Goal: Complete application form: Complete application form

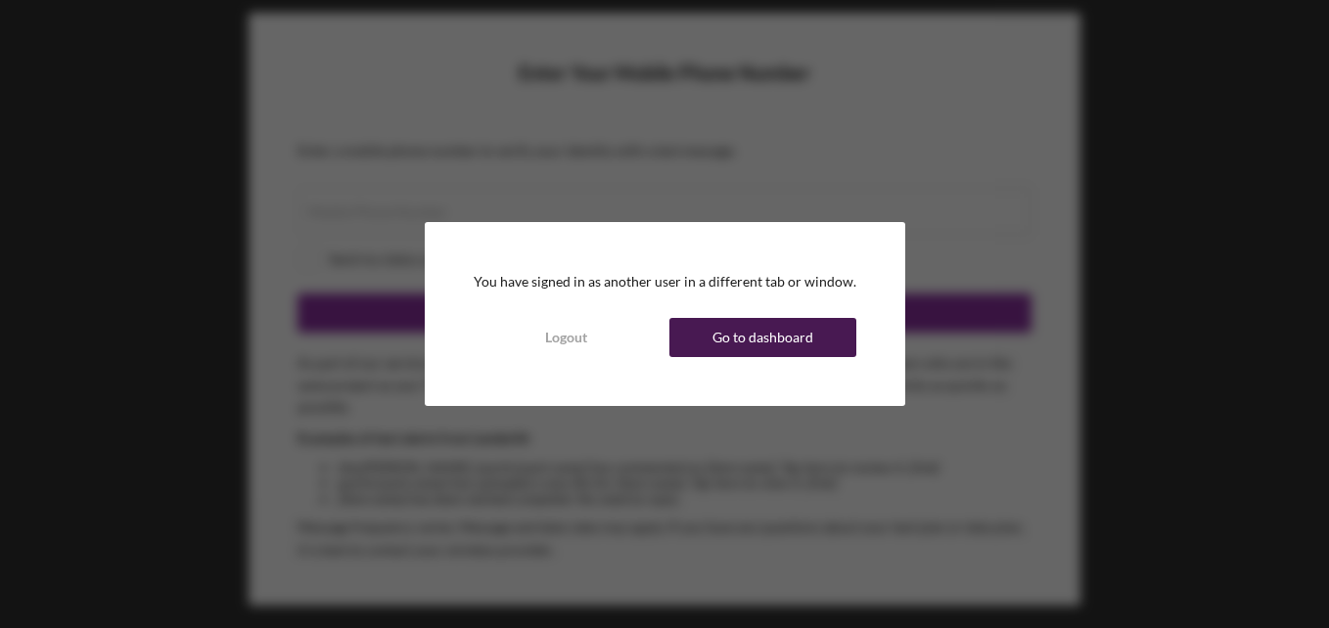
click at [727, 345] on div "Go to dashboard" at bounding box center [762, 337] width 101 height 39
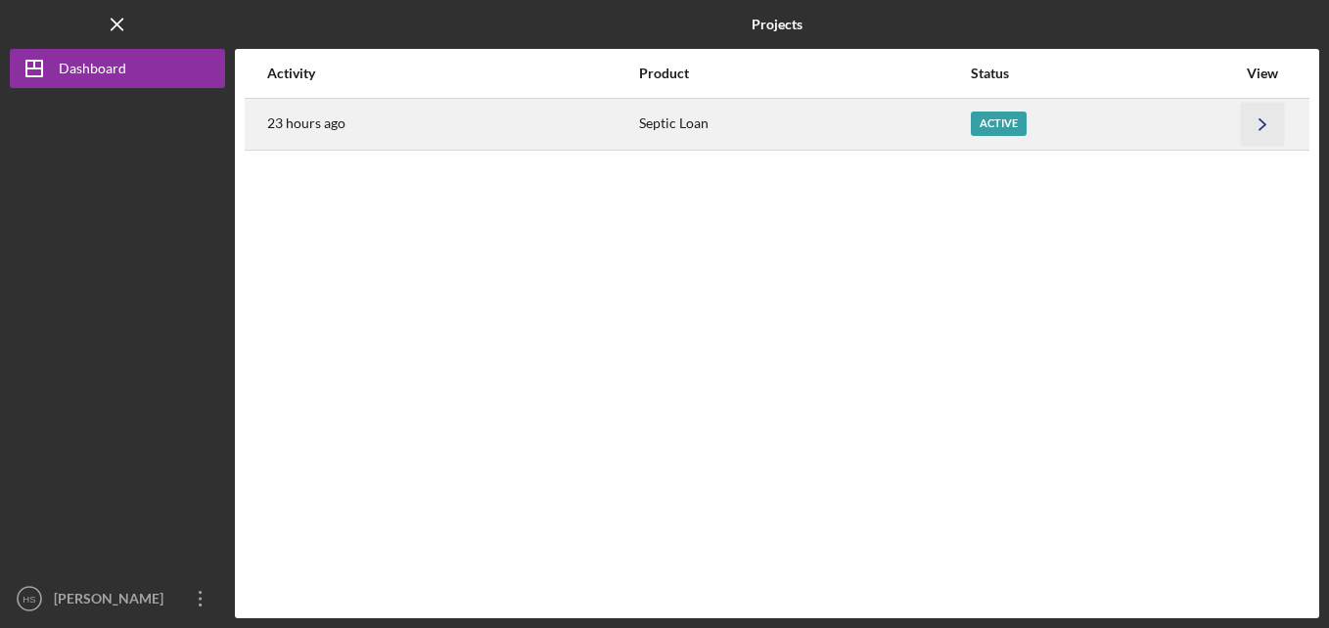
click at [1255, 114] on icon "Icon/Navigate" at bounding box center [1263, 124] width 44 height 44
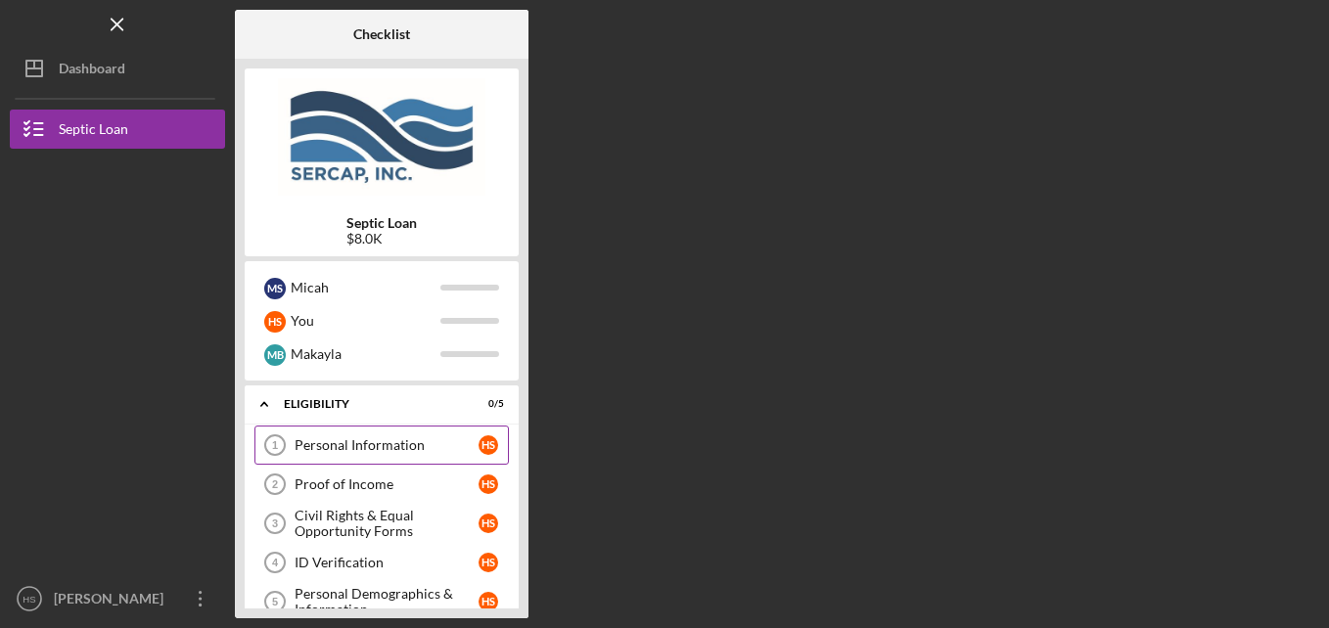
click at [470, 441] on div "Personal Information" at bounding box center [386, 445] width 184 height 16
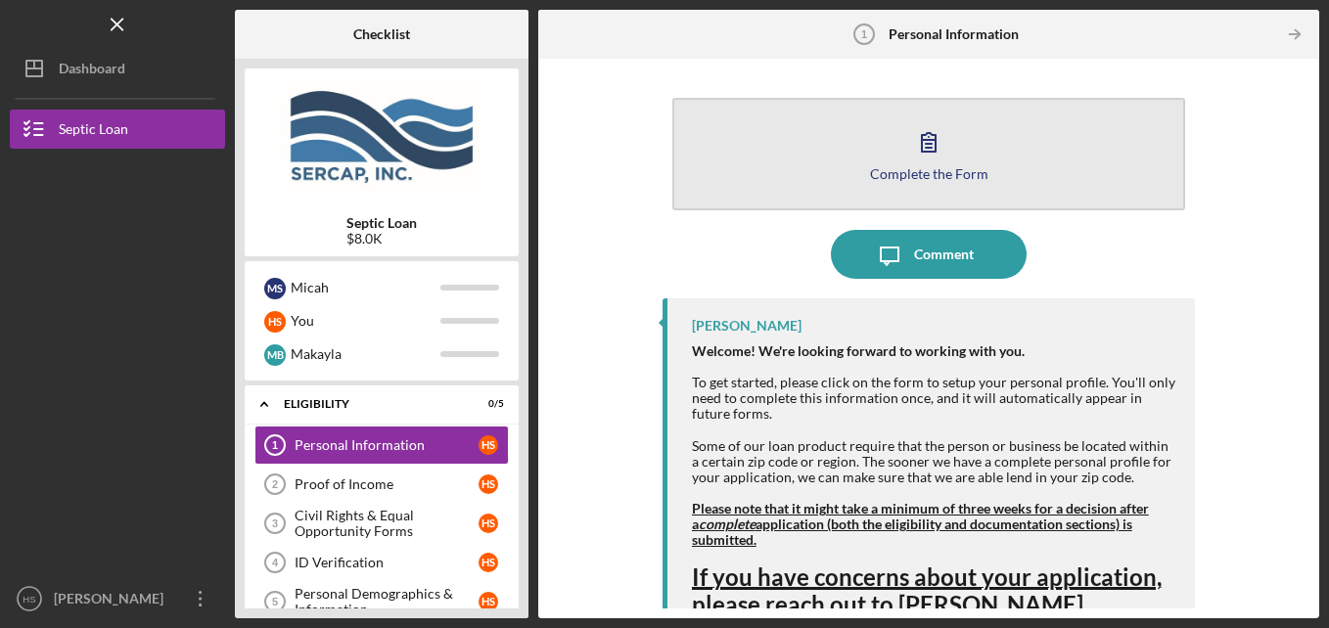
click at [946, 152] on icon "button" at bounding box center [928, 141] width 49 height 49
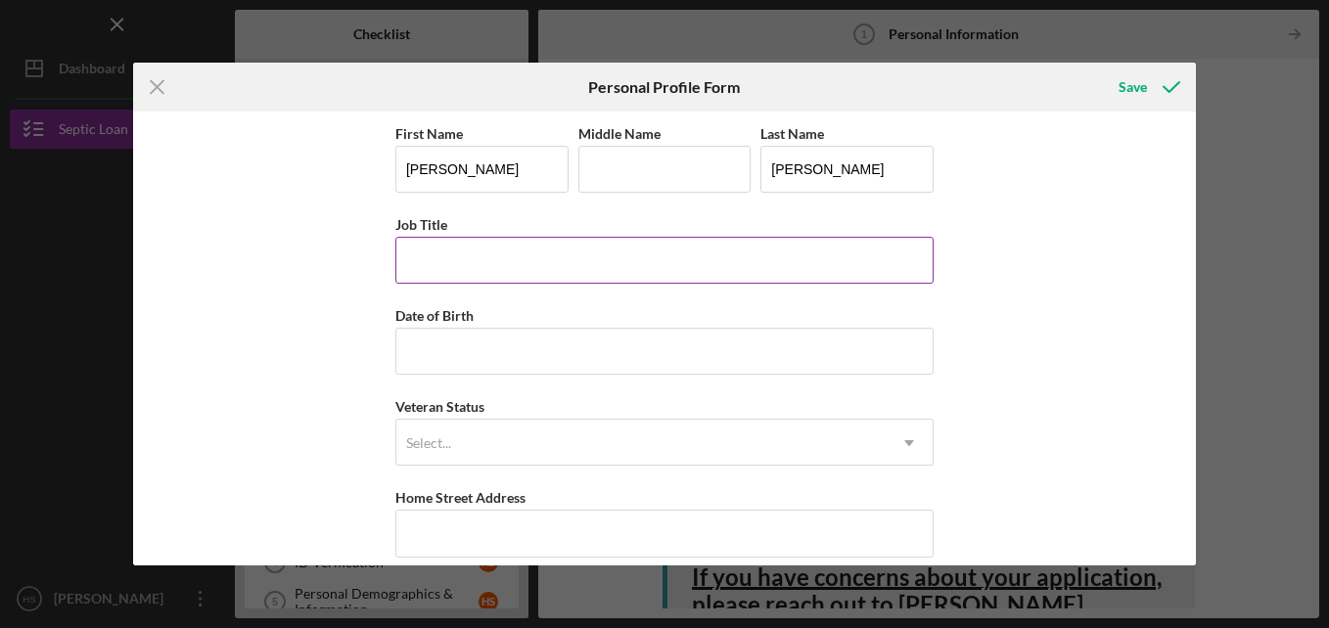
click at [709, 245] on input "Job Title" at bounding box center [664, 260] width 538 height 47
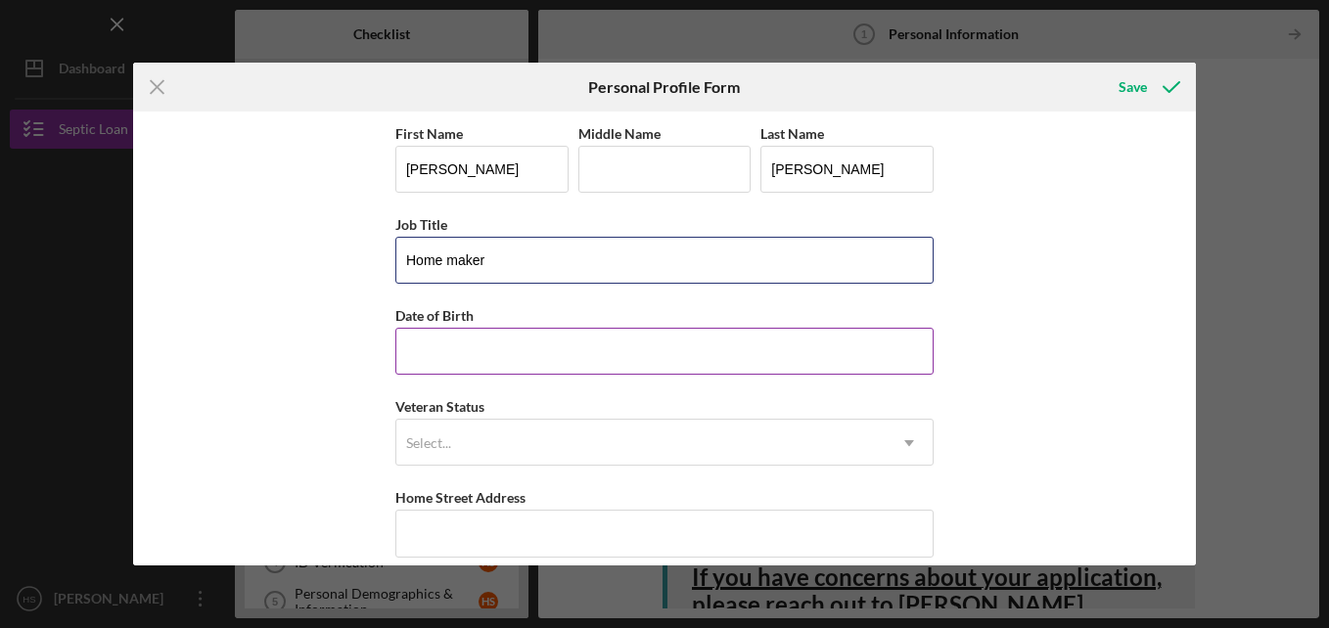
type input "Home maker"
click at [610, 349] on input "Date of Birth" at bounding box center [664, 351] width 538 height 47
type input "[DATE]"
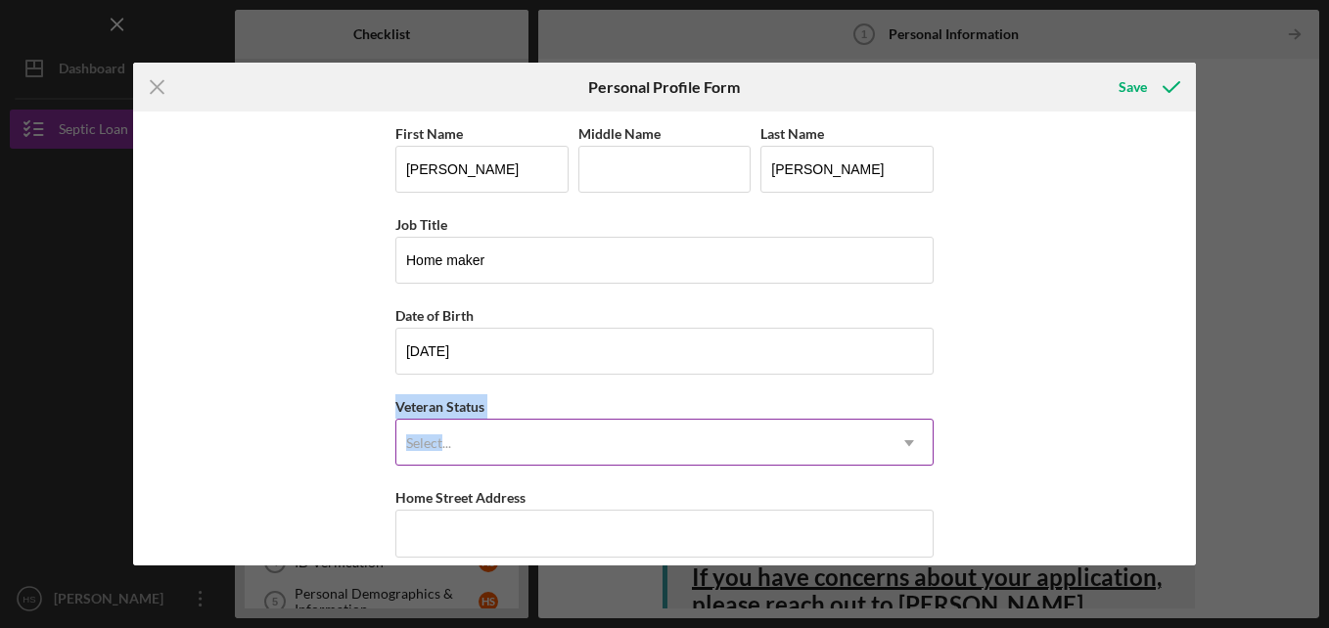
drag, startPoint x: 258, startPoint y: 417, endPoint x: 439, endPoint y: 428, distance: 181.3
click at [439, 428] on div "First Name [PERSON_NAME] Middle Name Last Name [PERSON_NAME] Job Title Home mak…" at bounding box center [664, 339] width 1063 height 454
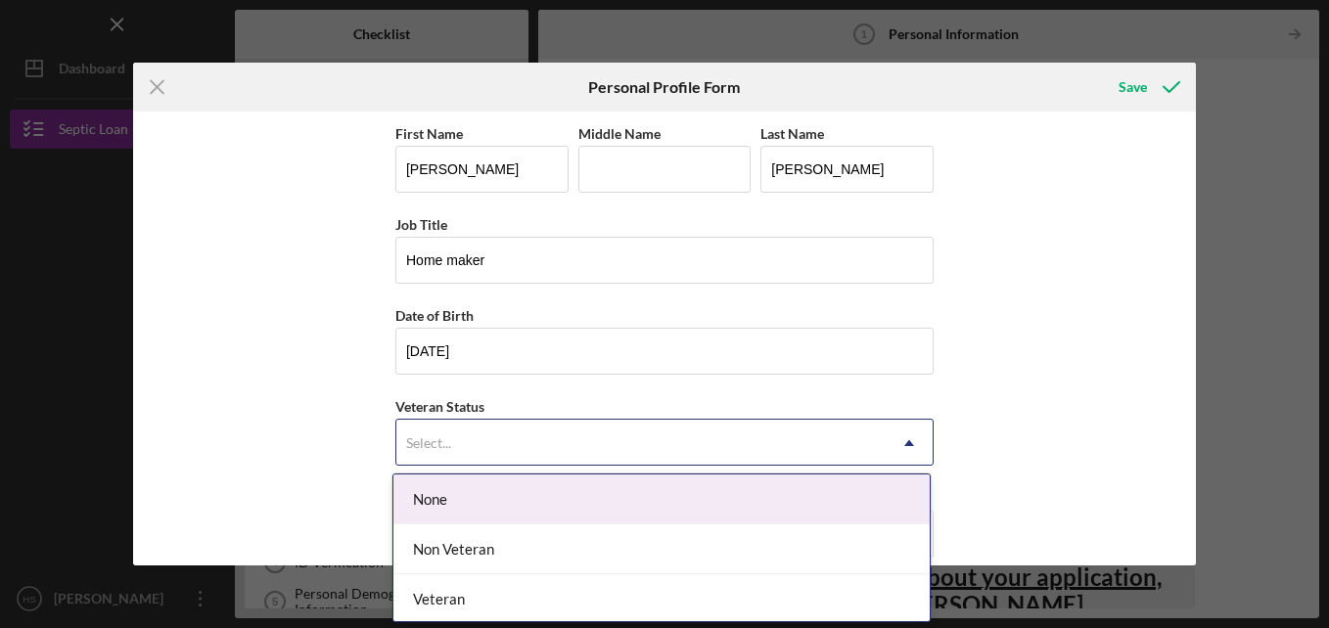
click at [439, 428] on div "Select..." at bounding box center [640, 443] width 489 height 45
click at [440, 493] on div "None" at bounding box center [661, 500] width 536 height 50
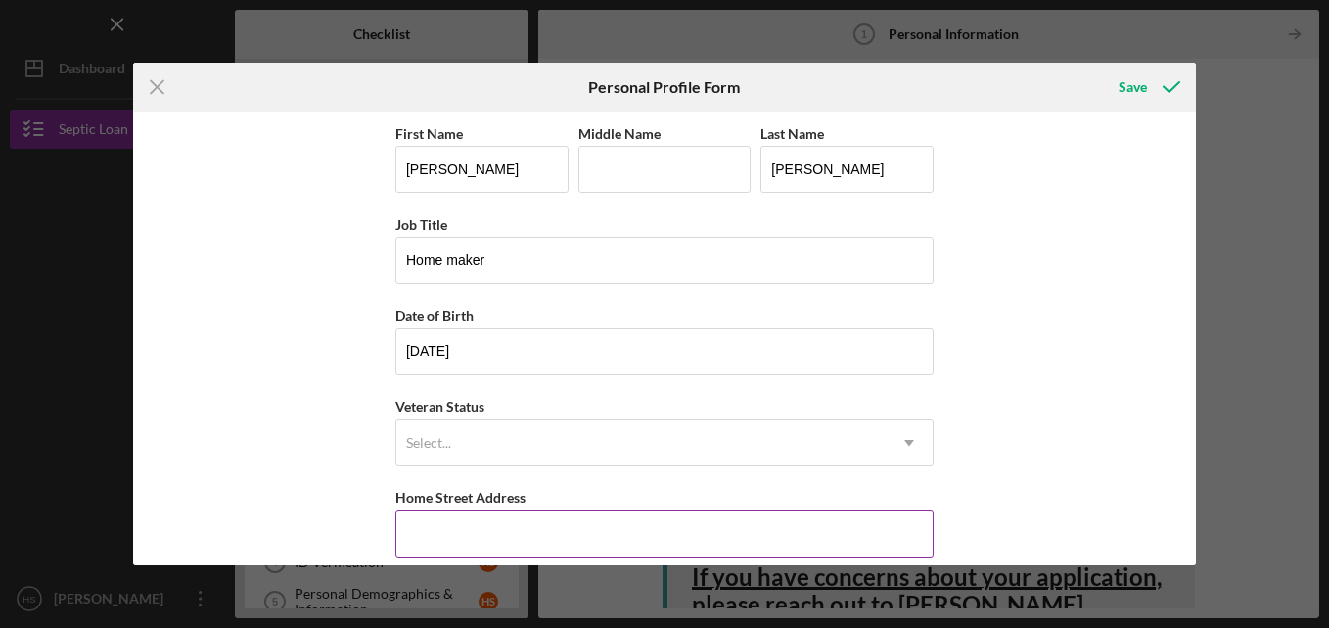
click at [415, 517] on input "Home Street Address" at bounding box center [664, 533] width 538 height 47
type input "[STREET_ADDRESS][PERSON_NAME]"
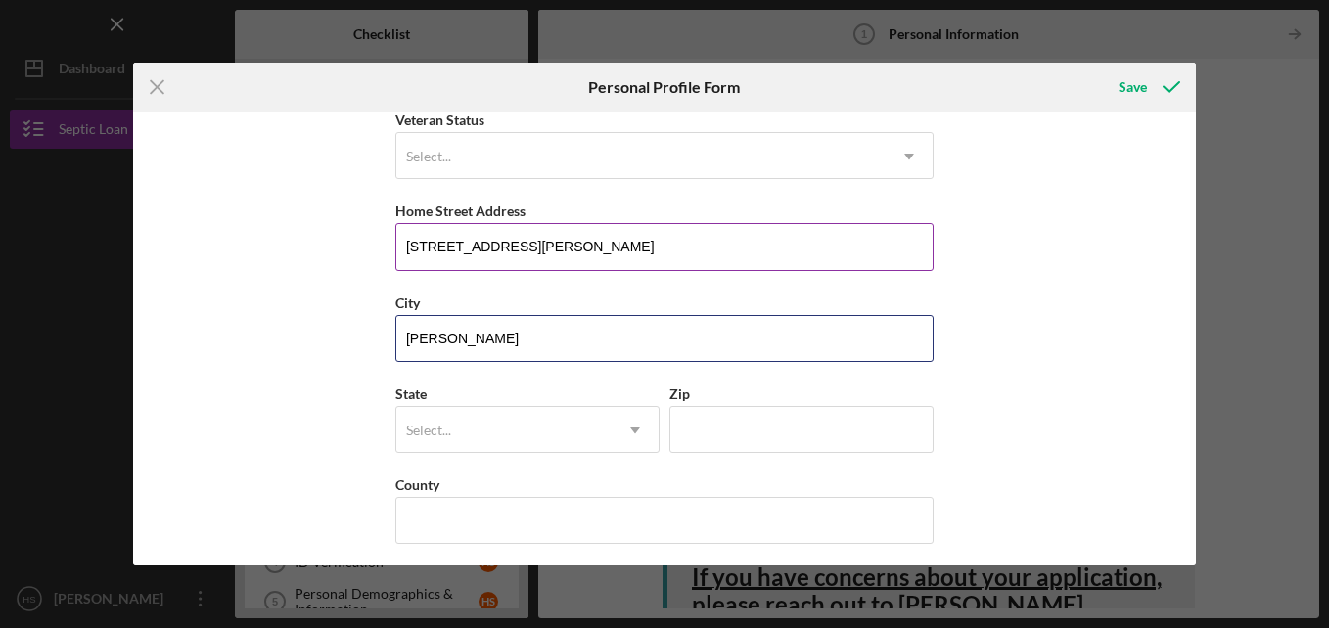
type input "[GEOGRAPHIC_DATA]"
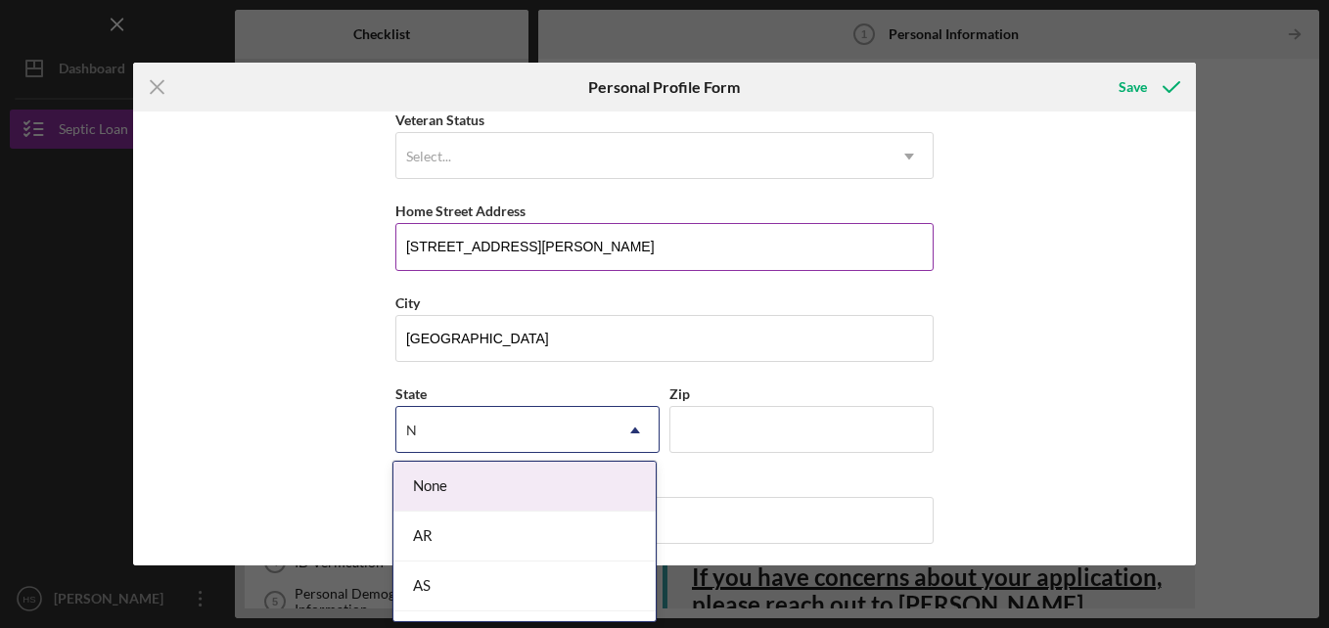
type input "Nc"
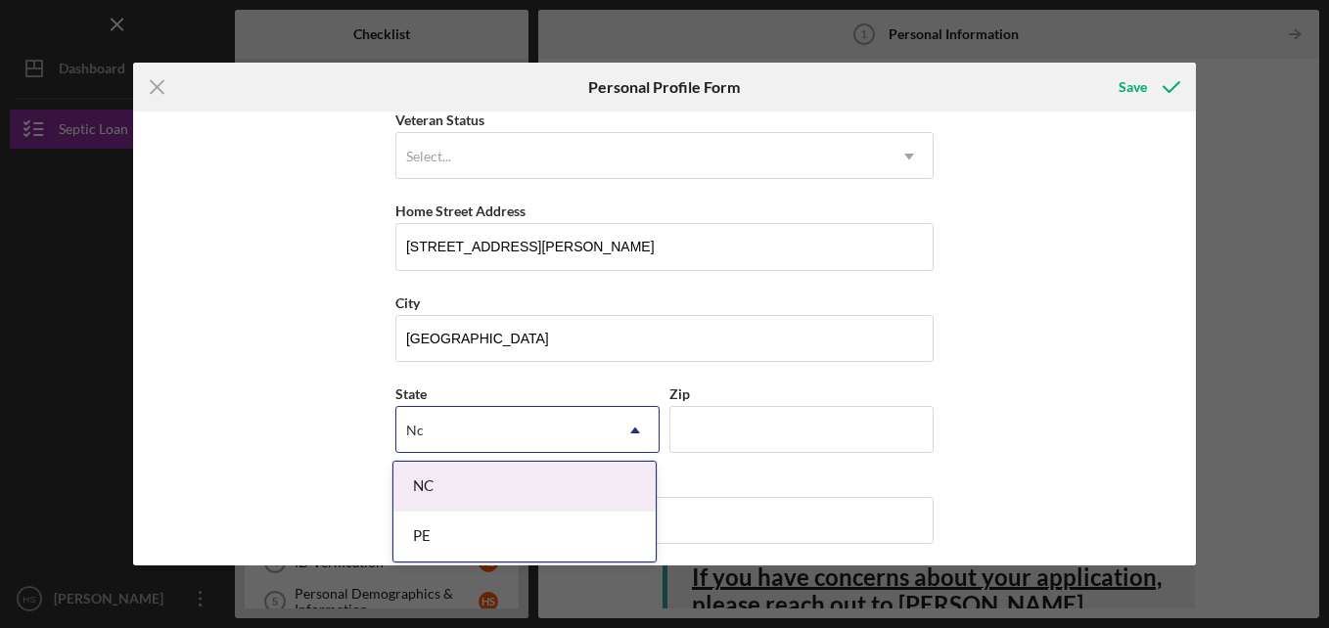
click at [438, 472] on div "NC" at bounding box center [524, 487] width 262 height 50
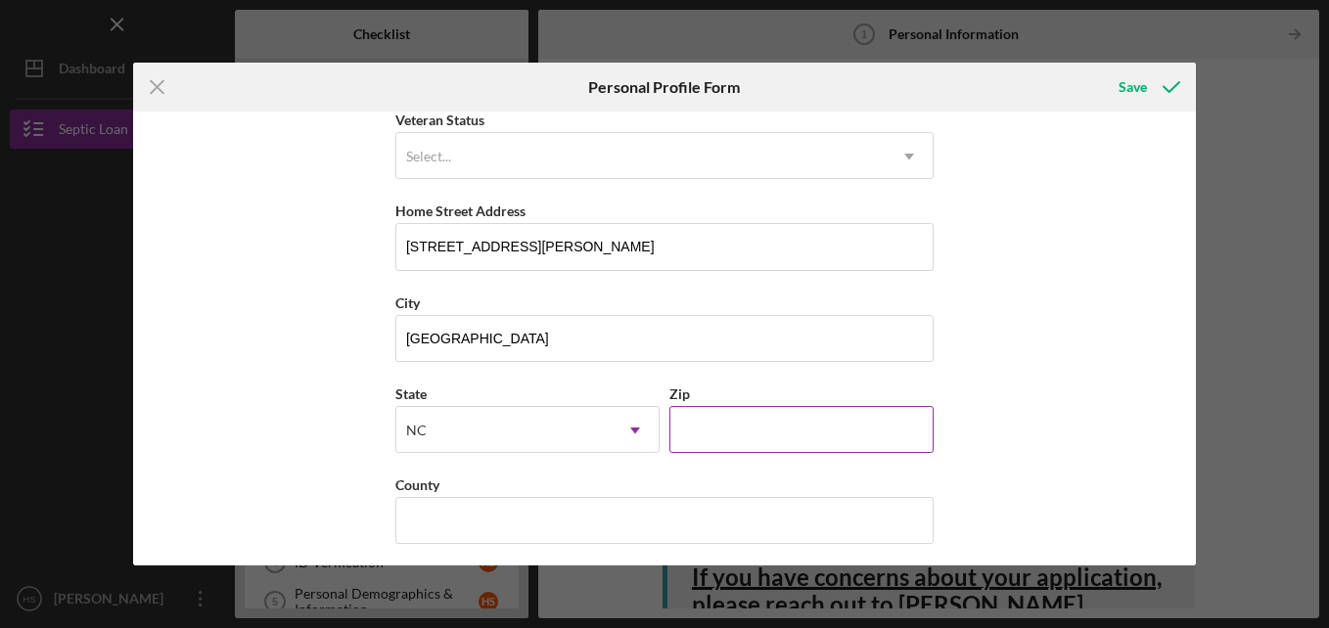
click at [706, 436] on input "Zip" at bounding box center [801, 429] width 264 height 47
type input "27284"
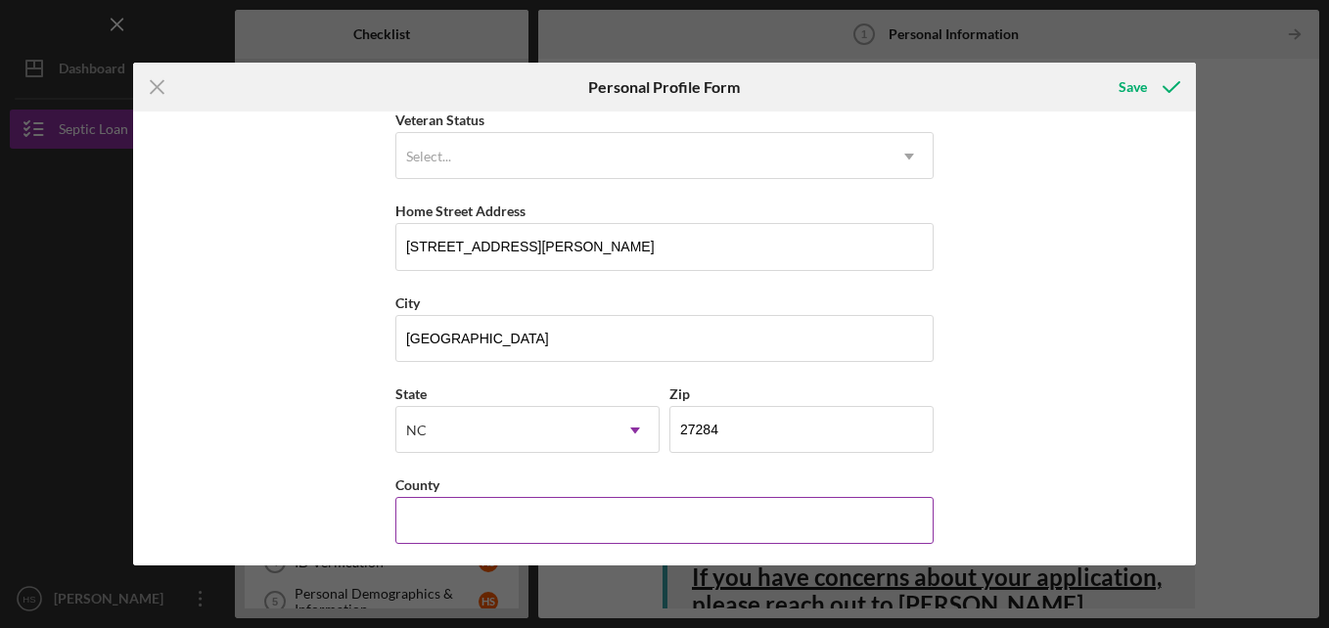
click at [554, 538] on input "County" at bounding box center [664, 520] width 538 height 47
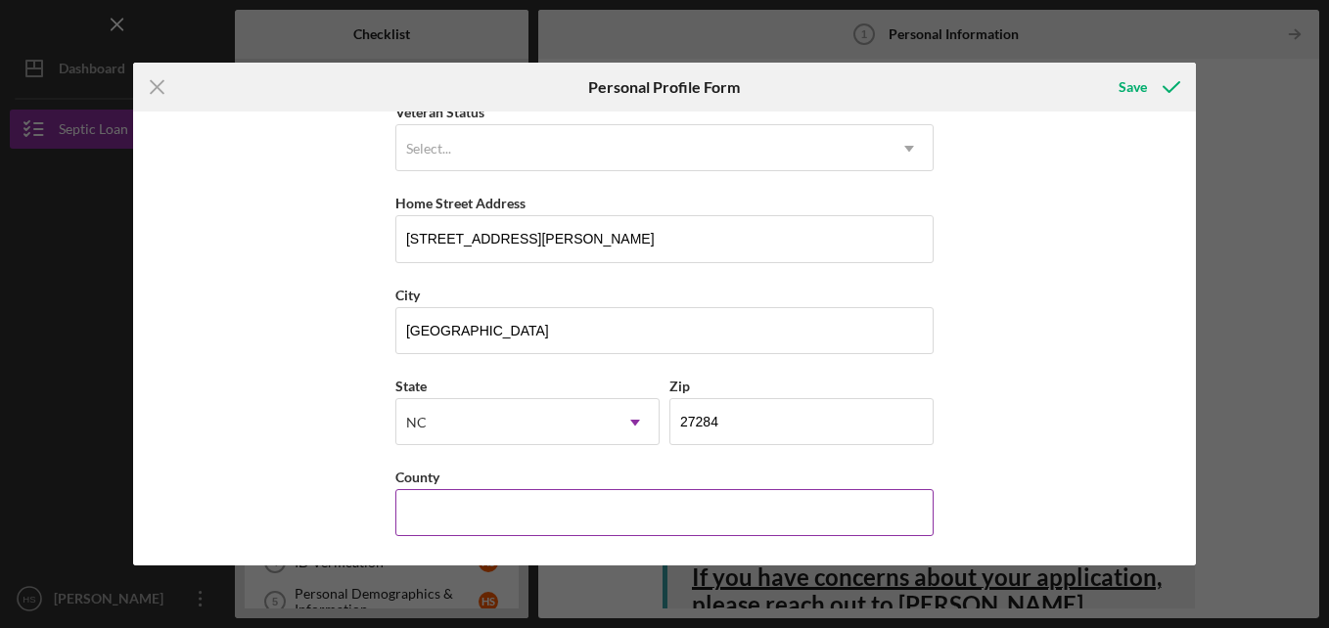
scroll to position [289, 0]
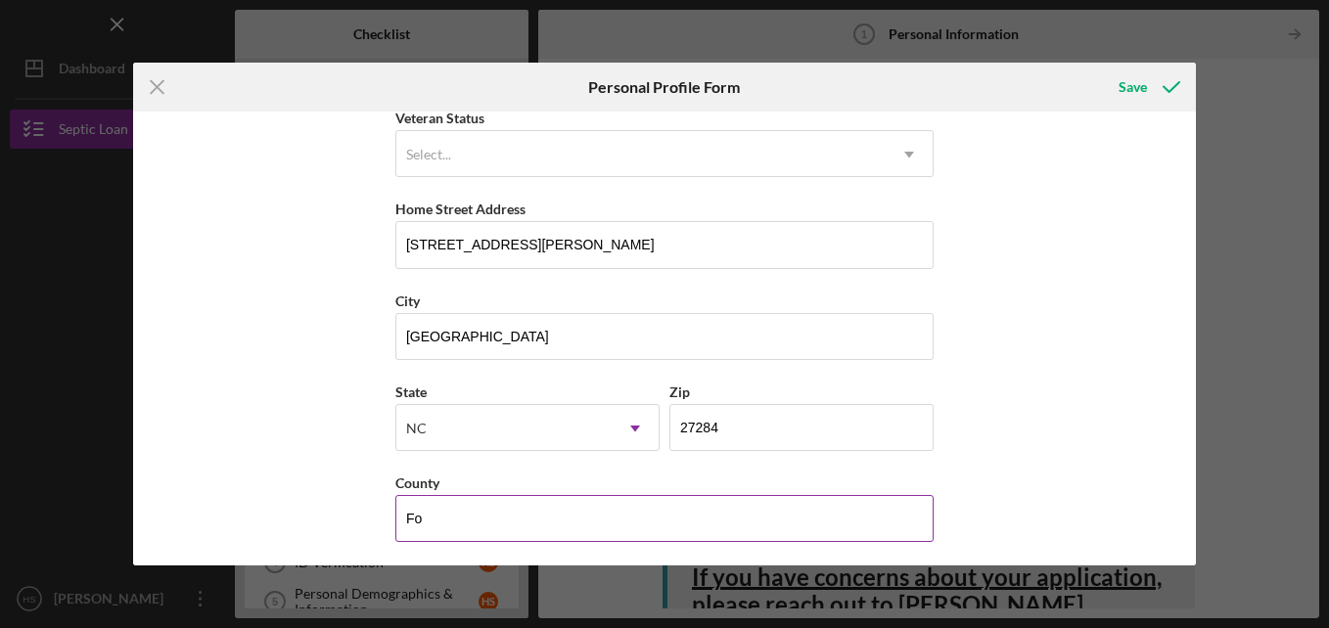
type input "Forsyth"
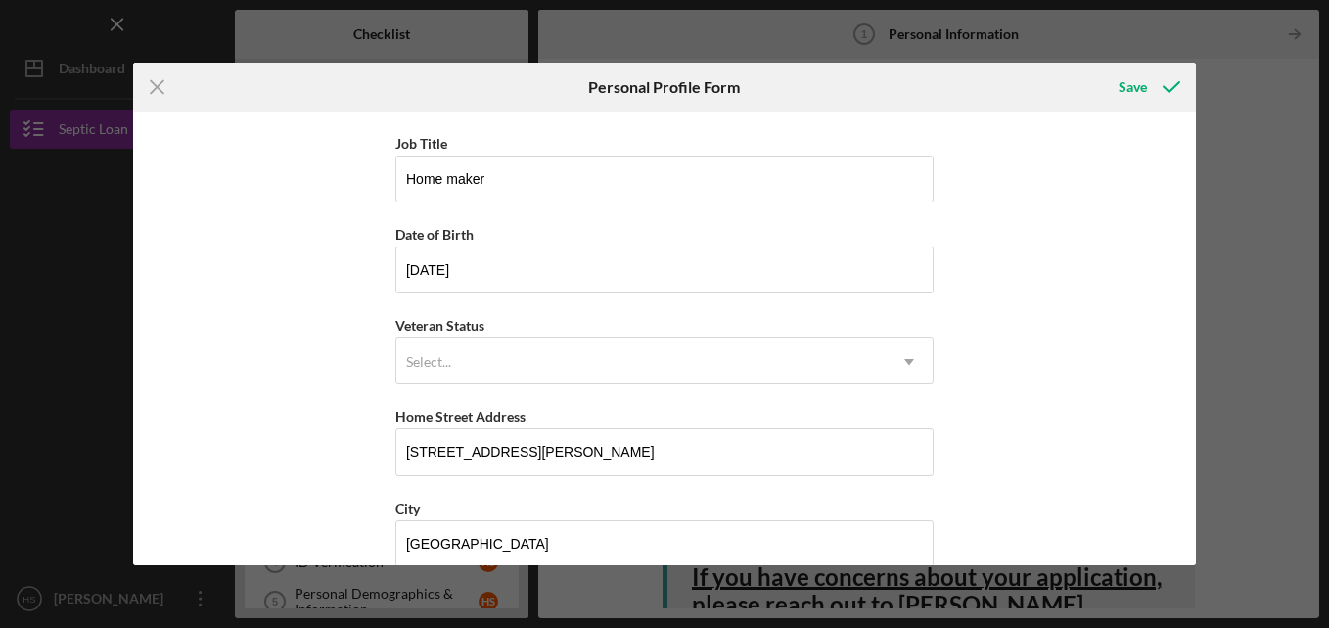
scroll to position [75, 0]
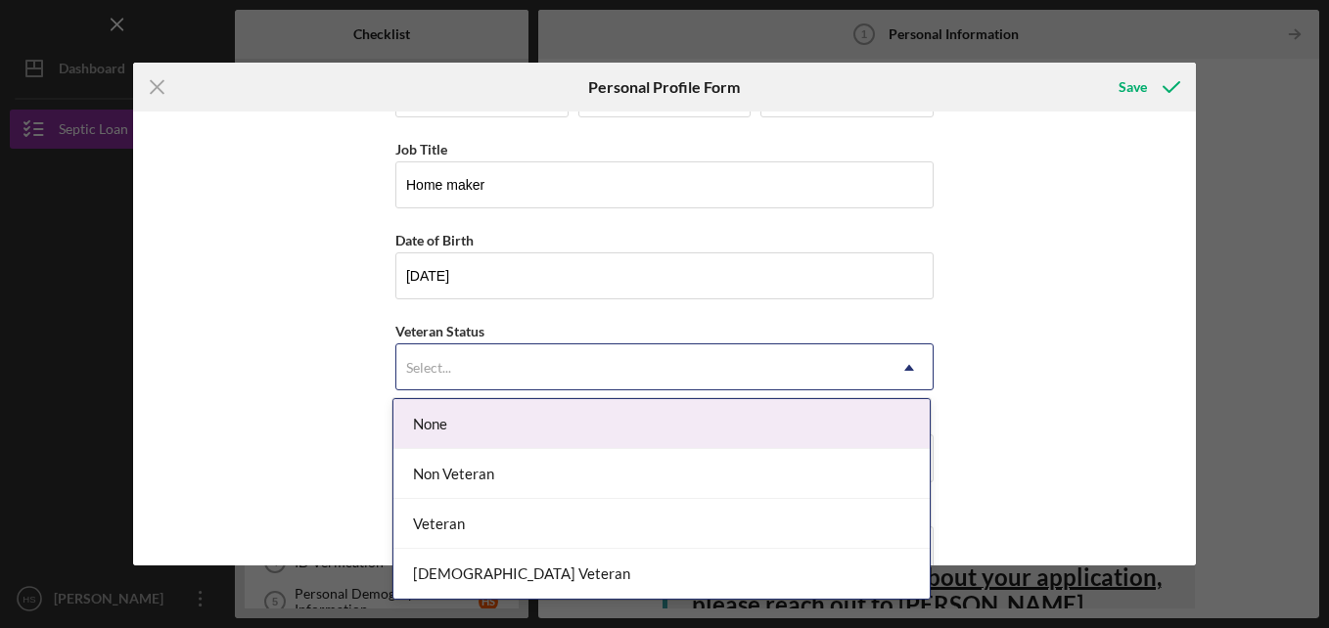
click at [694, 477] on div "Non Veteran" at bounding box center [661, 474] width 536 height 50
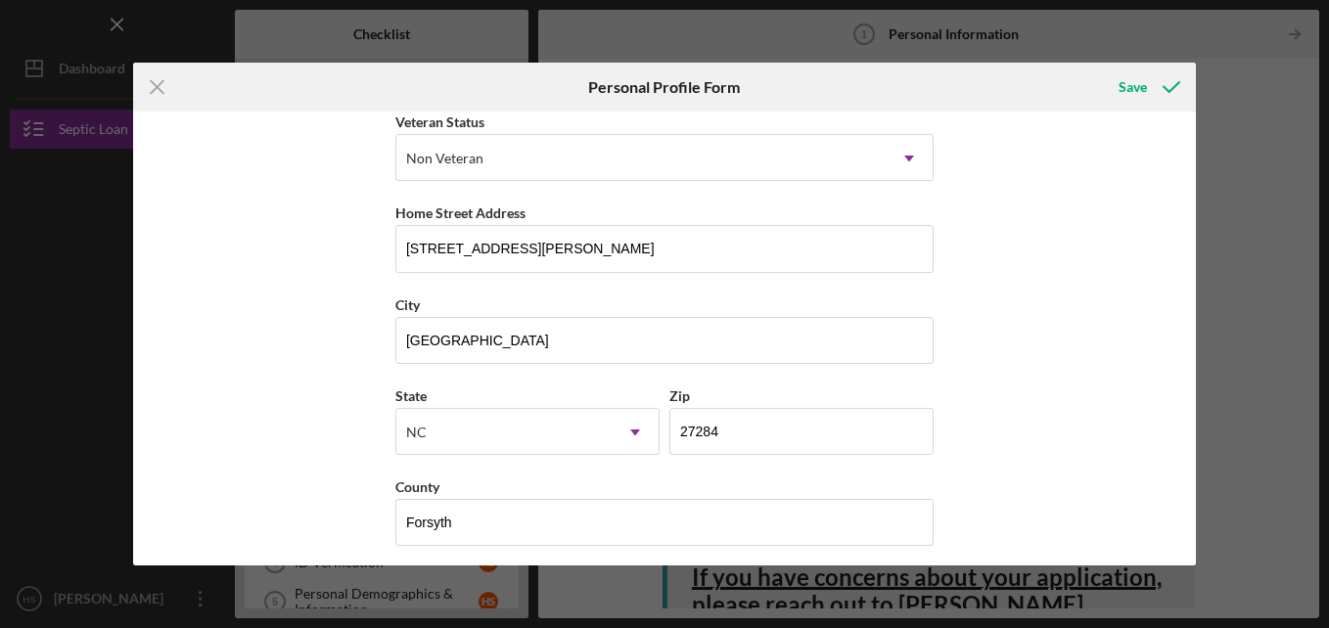
scroll to position [294, 0]
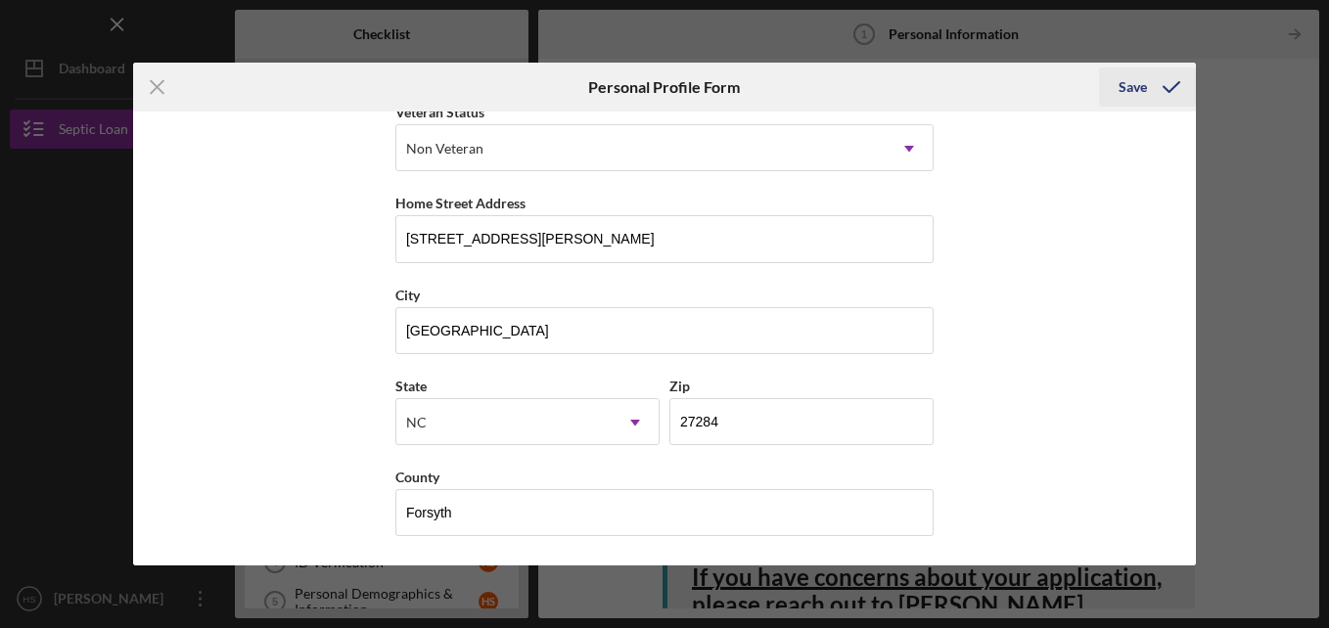
click at [1139, 92] on div "Save" at bounding box center [1132, 87] width 28 height 39
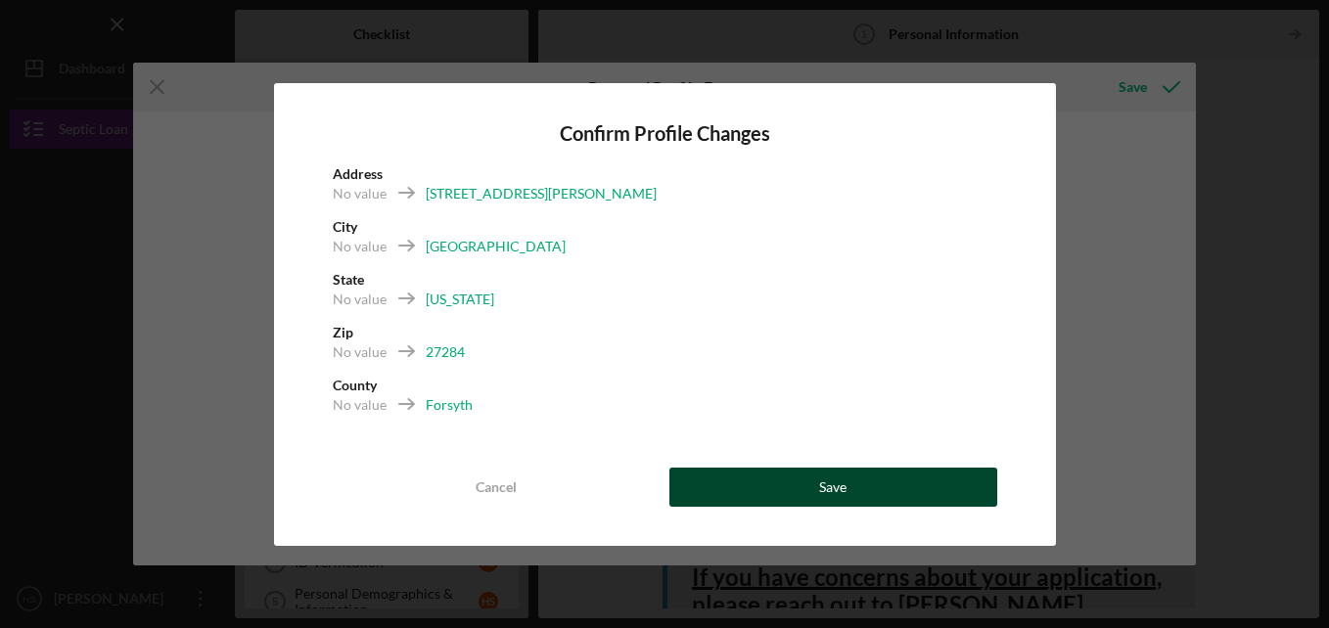
click at [845, 499] on div "Save" at bounding box center [832, 487] width 27 height 39
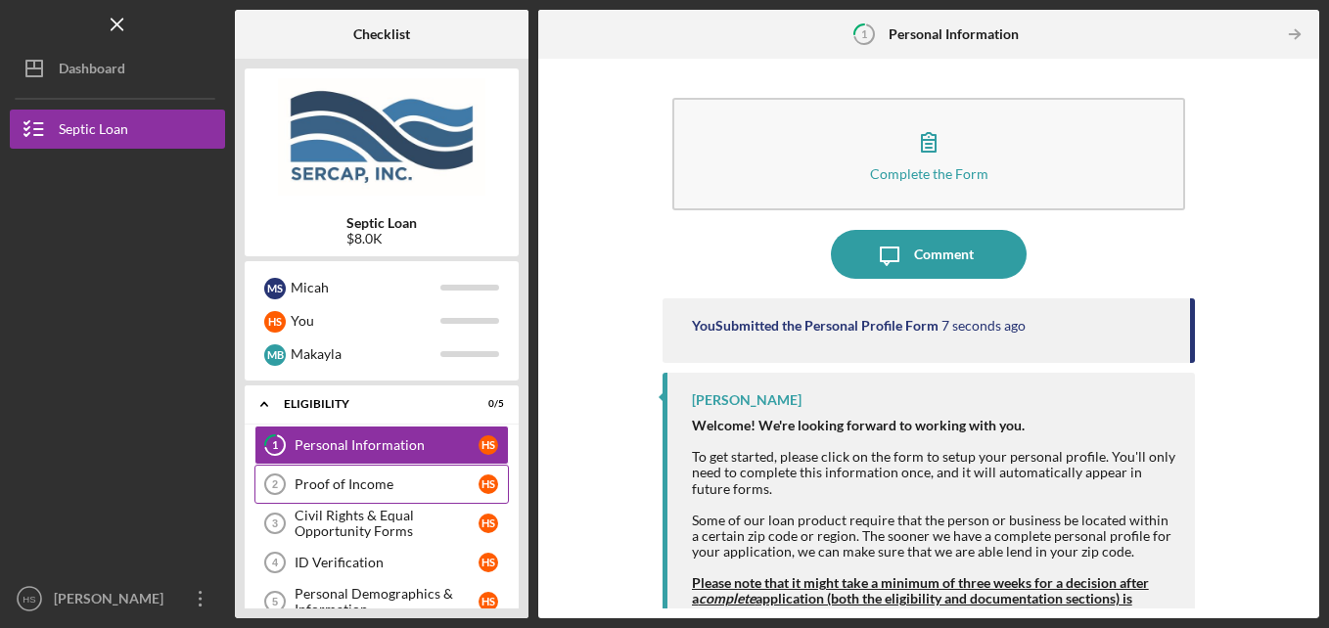
click at [347, 497] on link "Proof of Income 2 Proof of Income H S" at bounding box center [381, 484] width 254 height 39
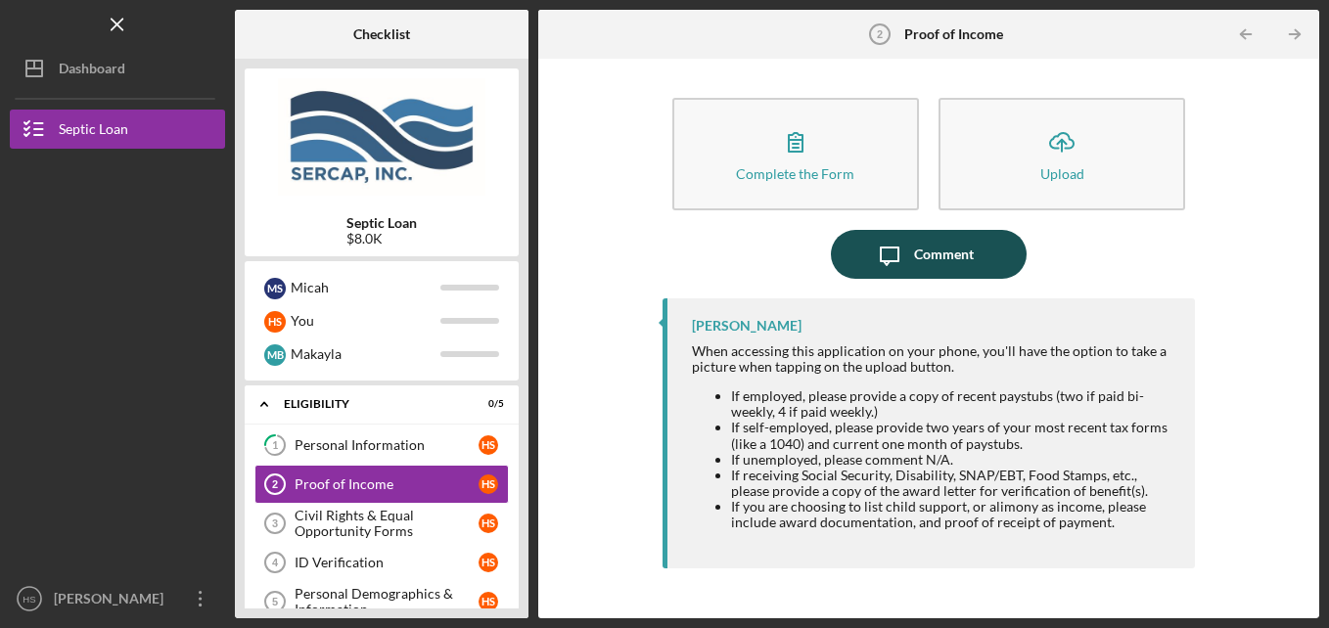
click at [877, 260] on icon "Icon/Message" at bounding box center [889, 254] width 49 height 49
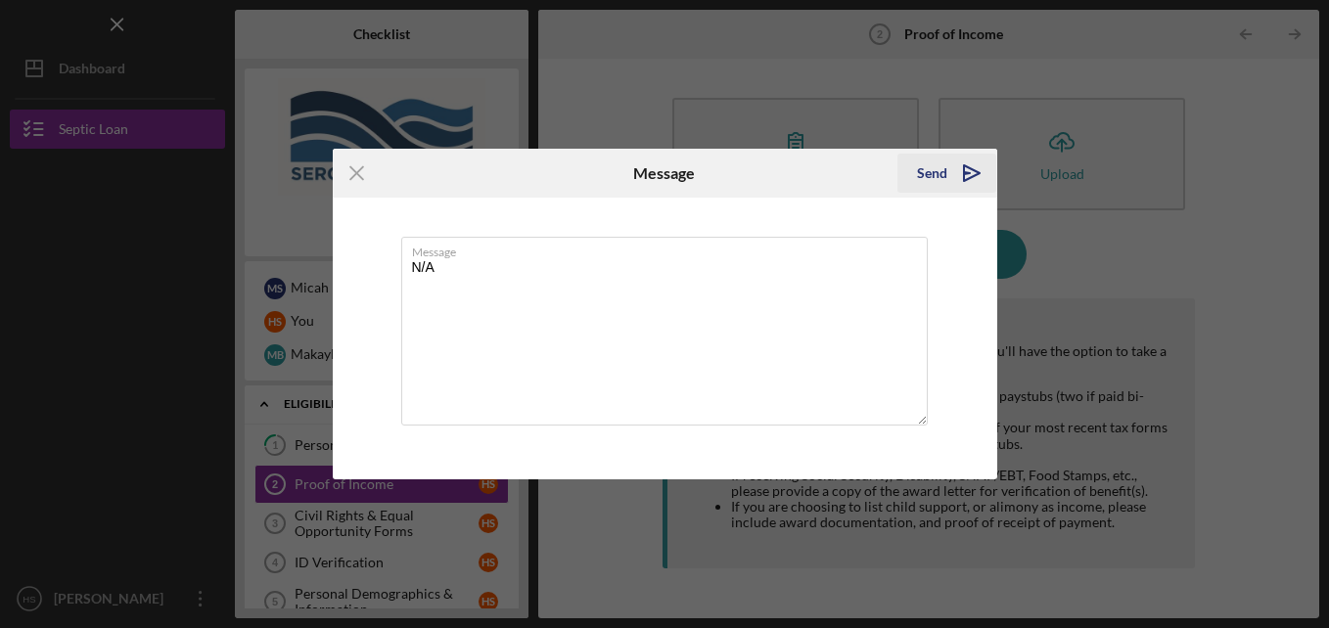
type textarea "N/A"
click at [929, 176] on div "Send" at bounding box center [932, 173] width 30 height 39
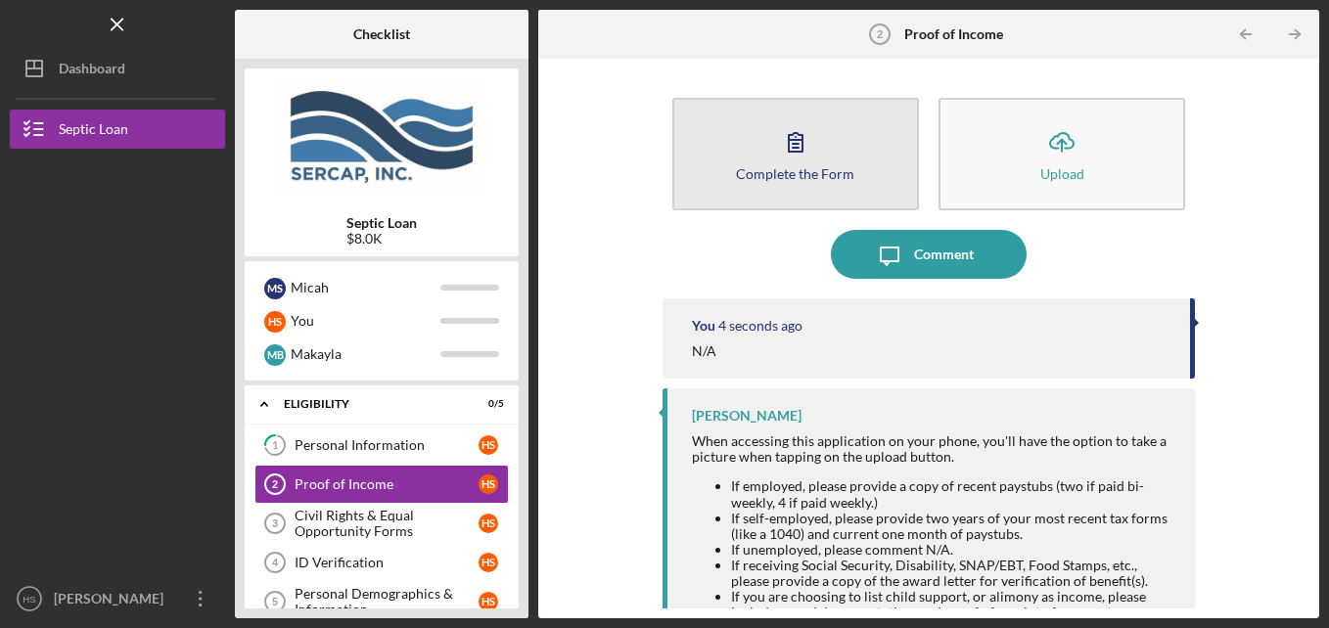
click at [824, 192] on button "Complete the Form Form" at bounding box center [795, 154] width 247 height 113
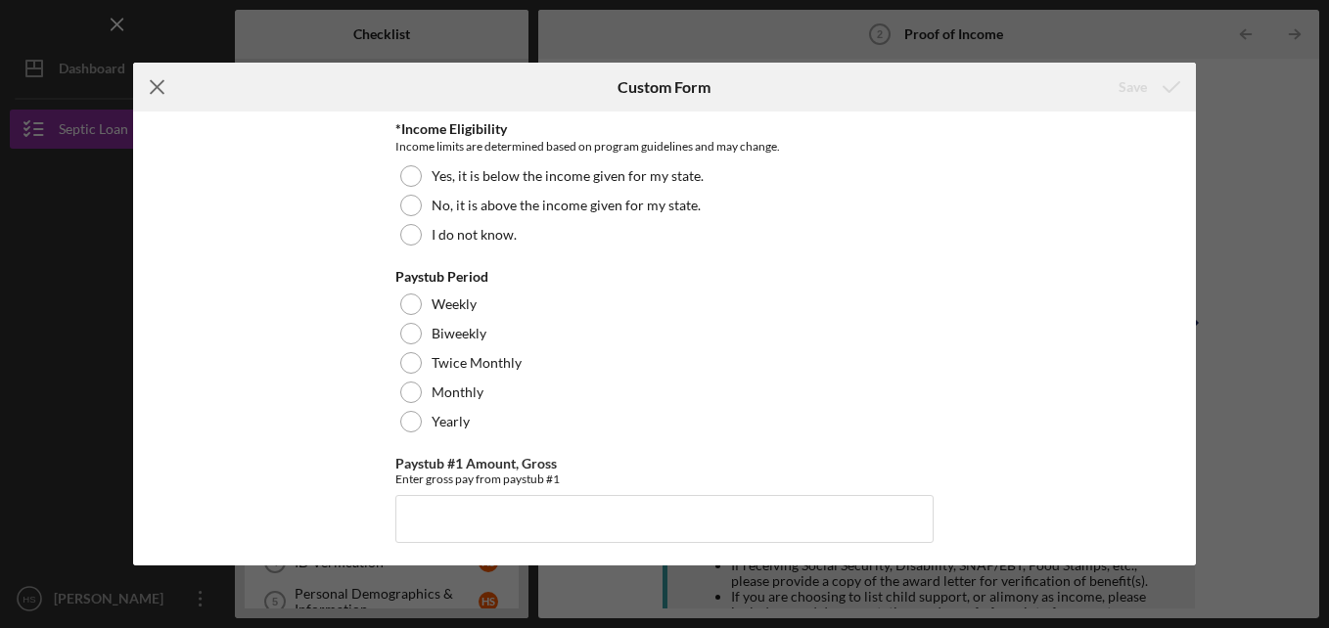
click at [151, 78] on icon "Icon/Menu Close" at bounding box center [157, 87] width 49 height 49
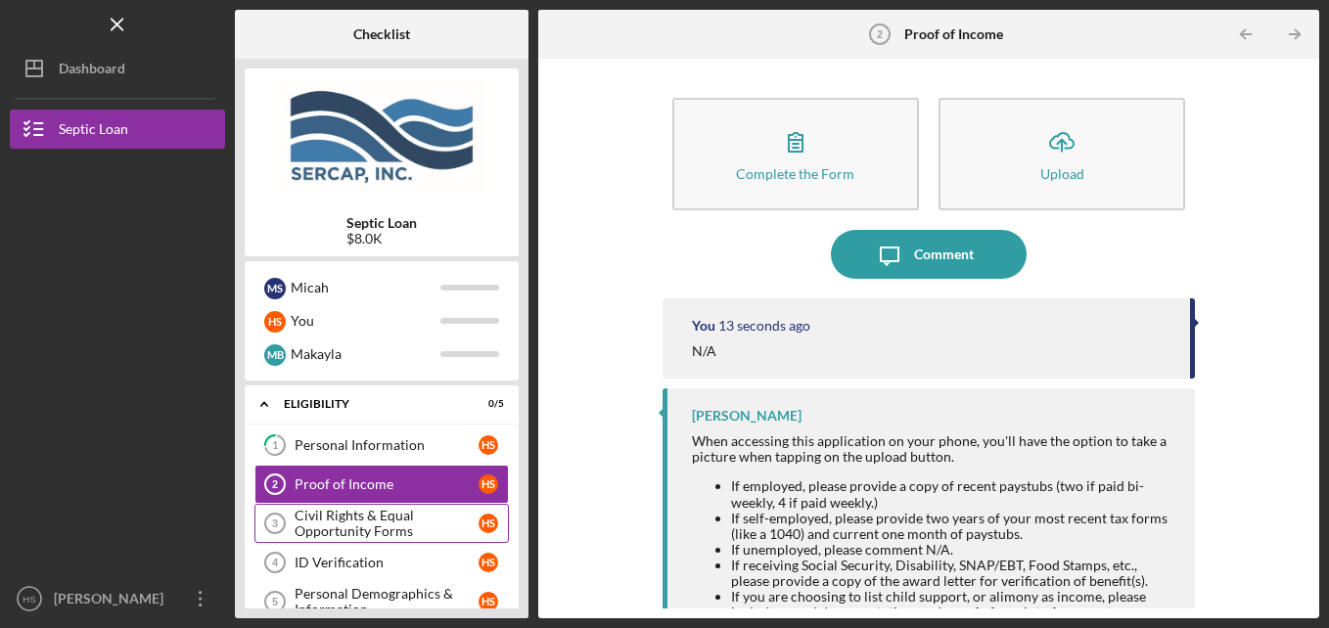
click at [330, 514] on div "Civil Rights & Equal Opportunity Forms" at bounding box center [386, 523] width 184 height 31
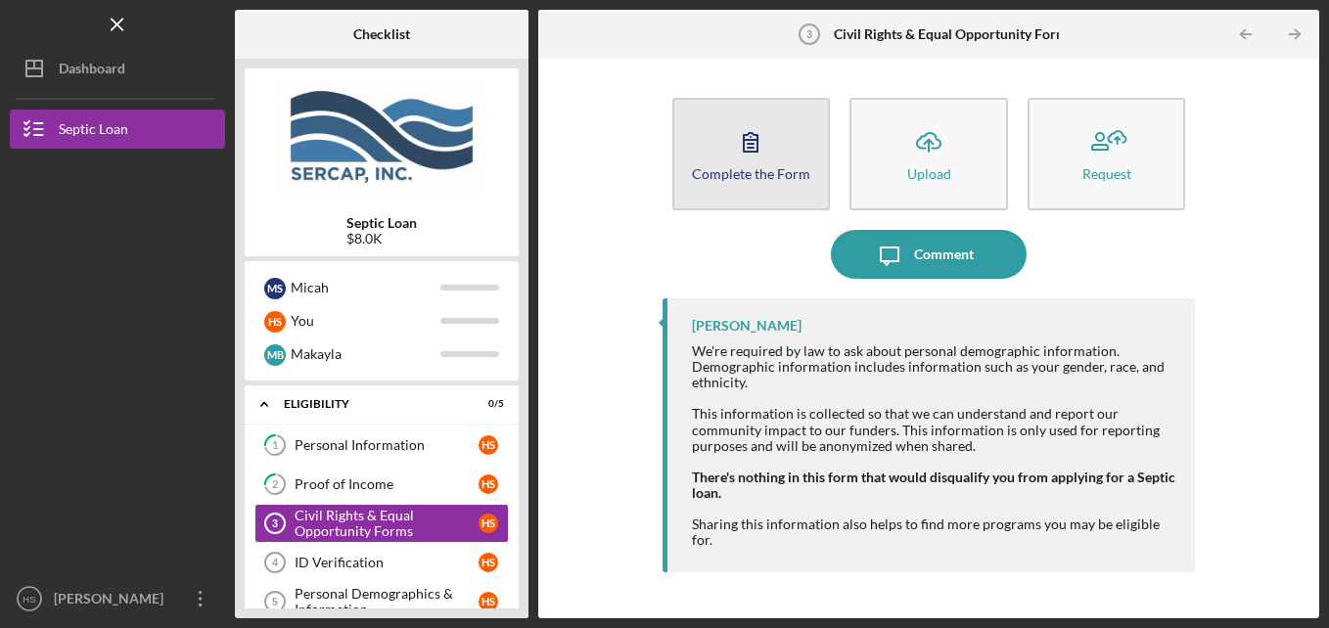
click at [751, 184] on button "Complete the Form Form" at bounding box center [751, 154] width 159 height 113
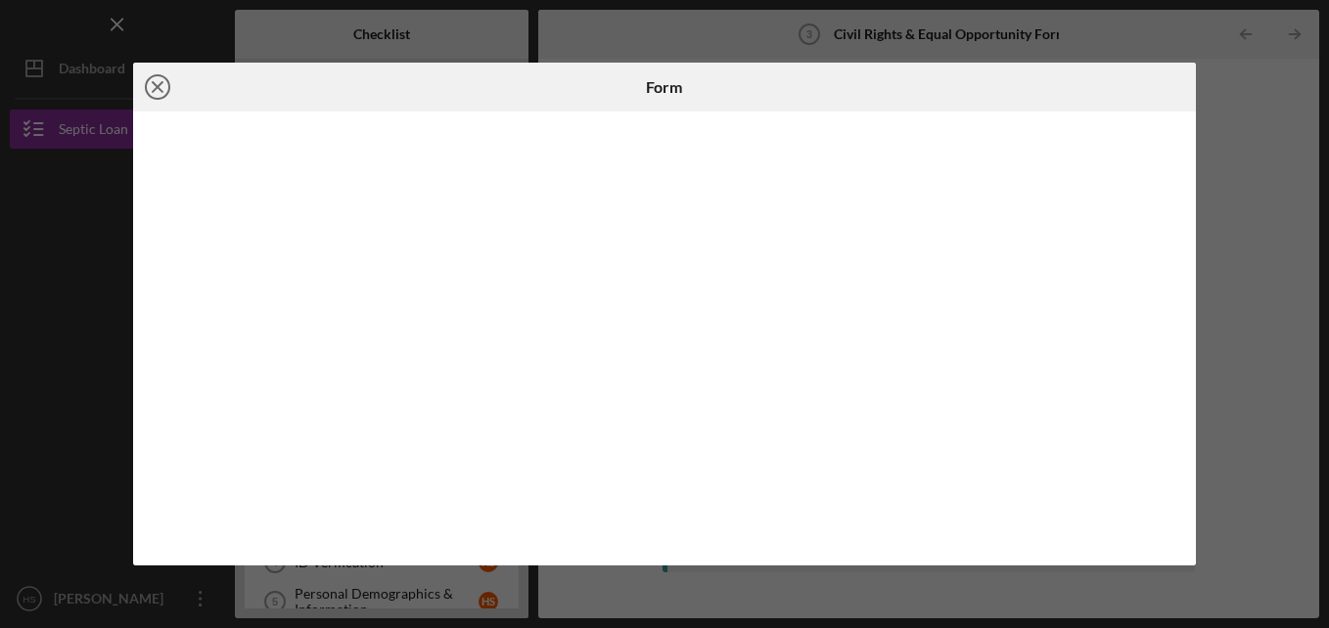
click at [160, 84] on line at bounding box center [158, 87] width 10 height 10
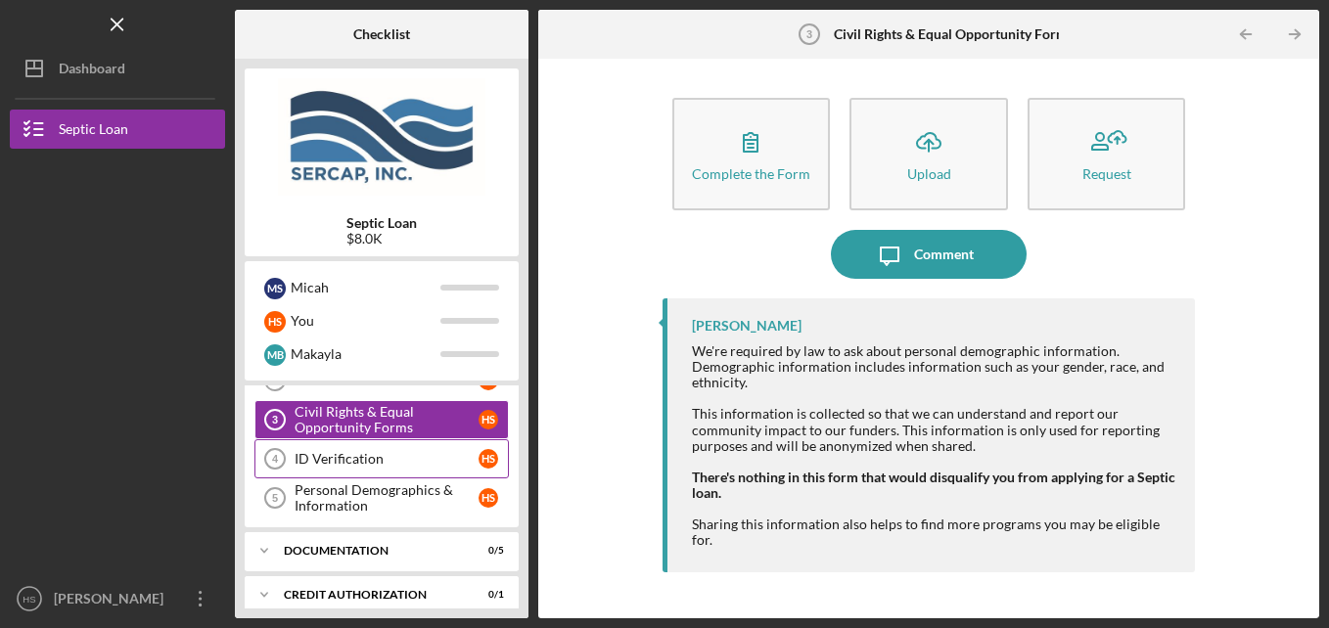
scroll to position [120, 0]
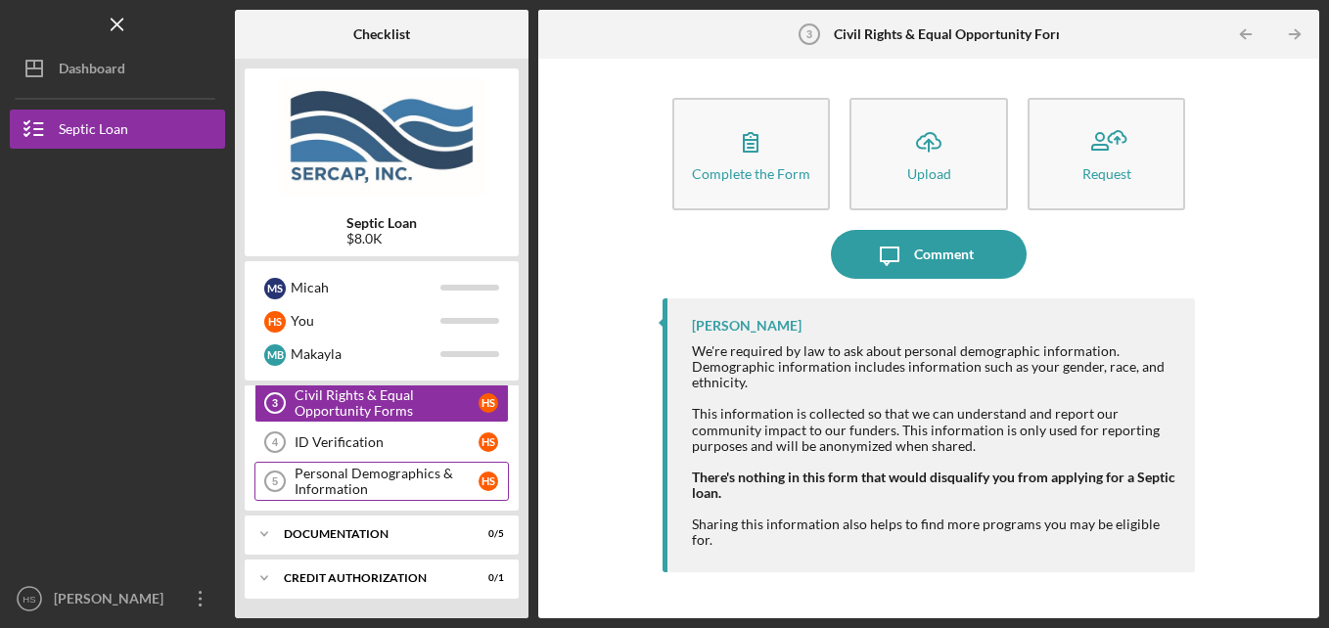
click at [322, 472] on div "Personal Demographics & Information" at bounding box center [386, 481] width 184 height 31
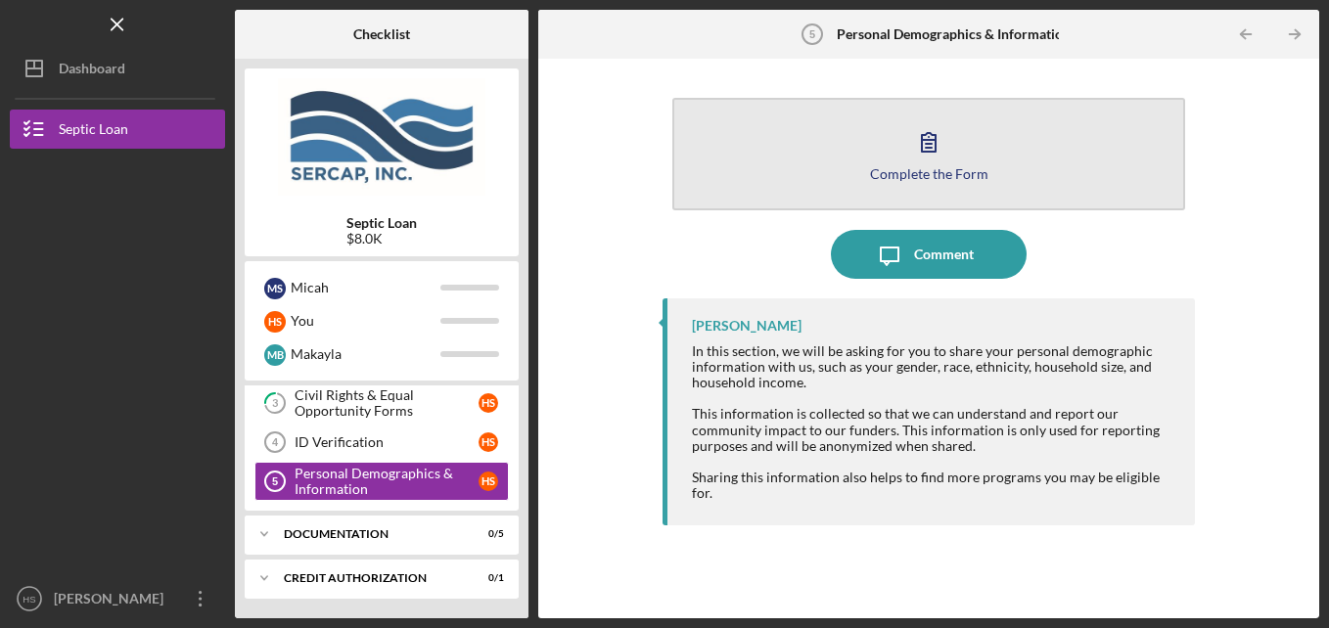
click at [908, 164] on button "Complete the Form Form" at bounding box center [929, 154] width 514 height 113
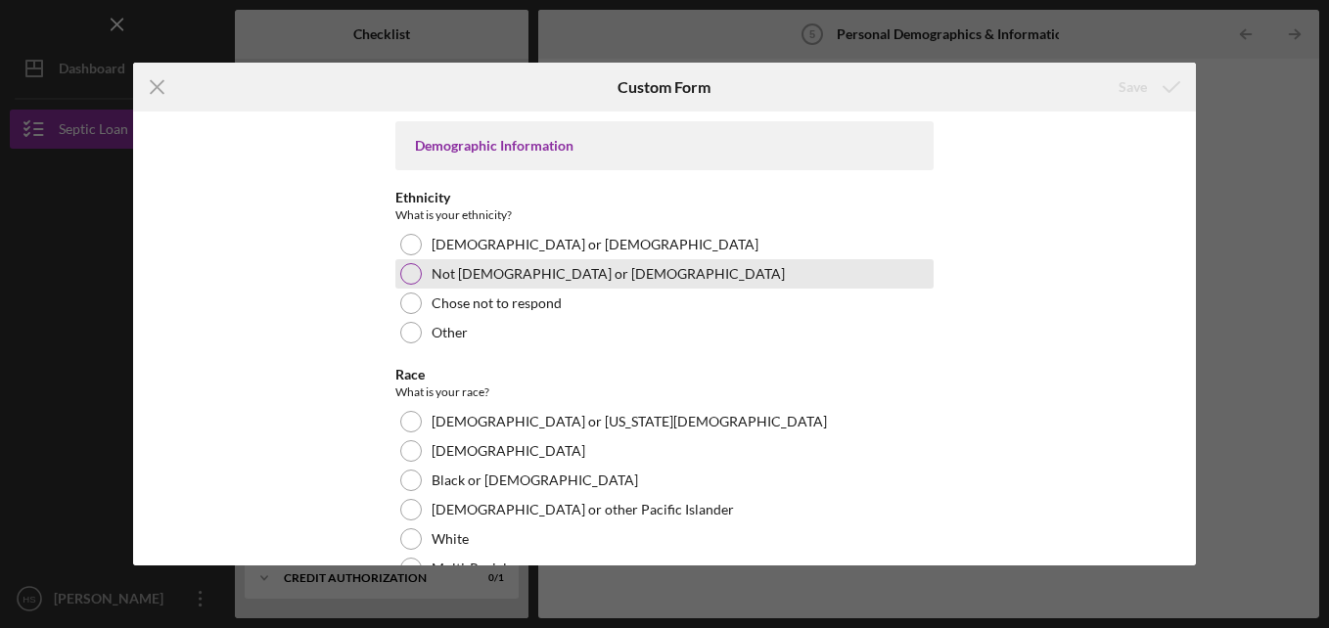
click at [412, 267] on div at bounding box center [411, 274] width 22 height 22
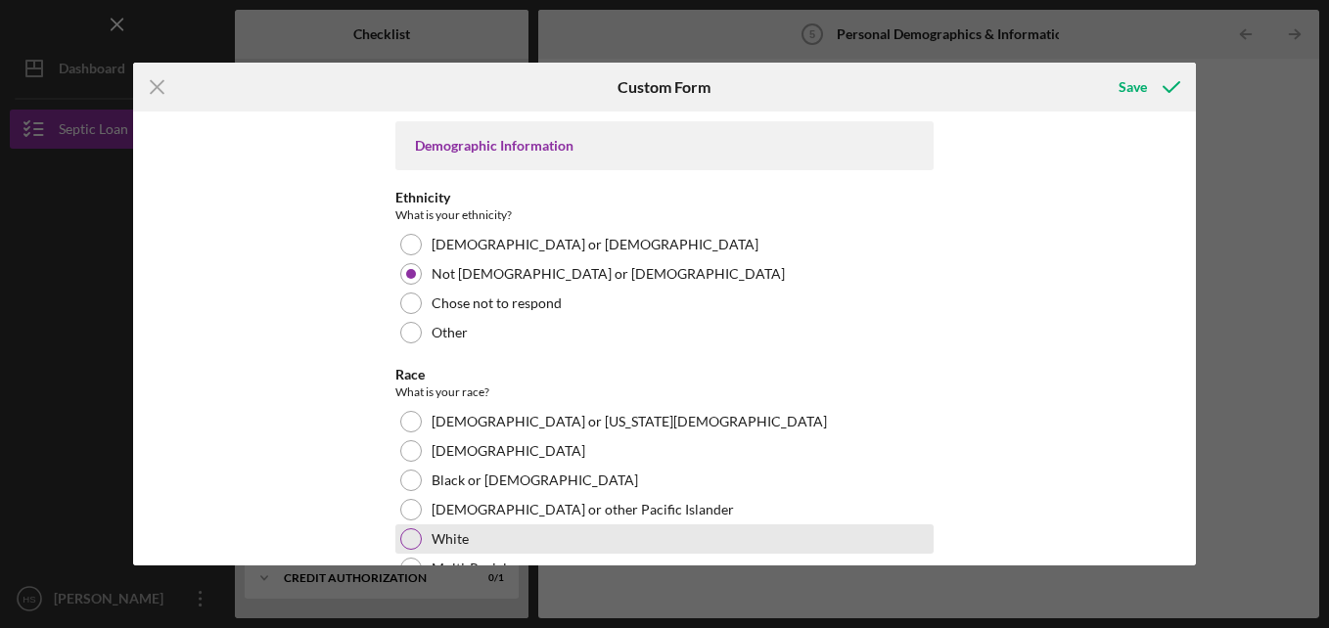
click at [411, 529] on div at bounding box center [411, 539] width 22 height 22
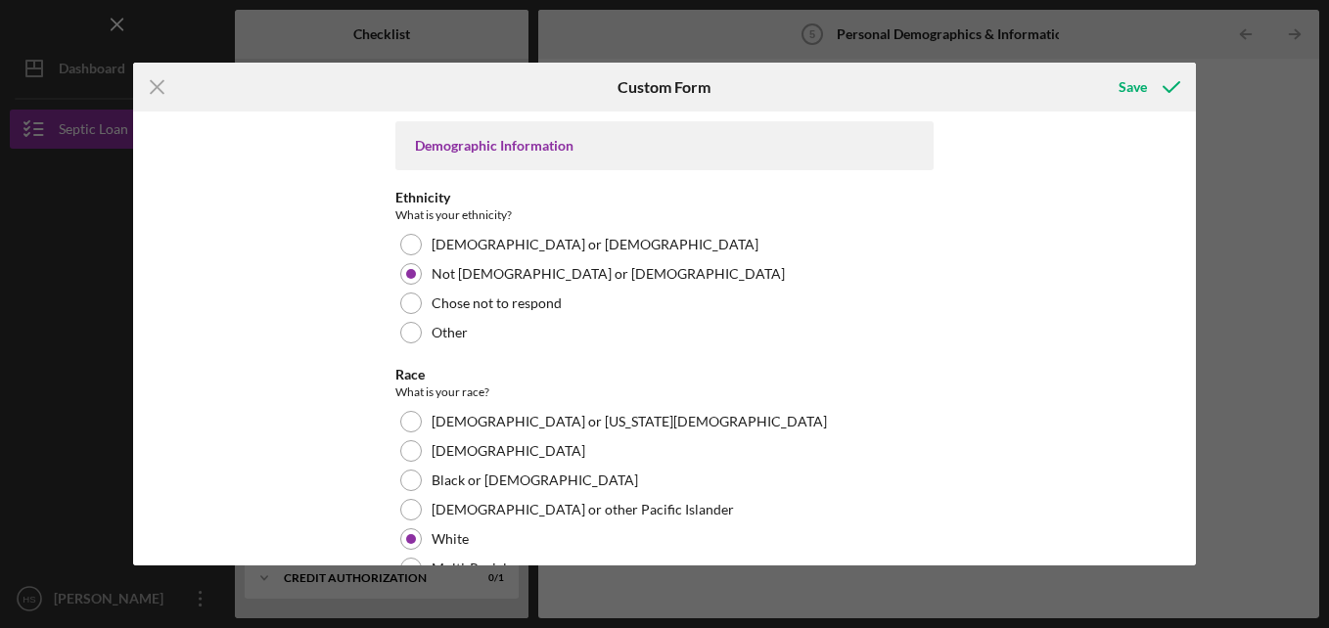
click at [346, 505] on div "Demographic Information Ethnicity What is your ethnicity? [DEMOGRAPHIC_DATA] or…" at bounding box center [664, 339] width 1063 height 454
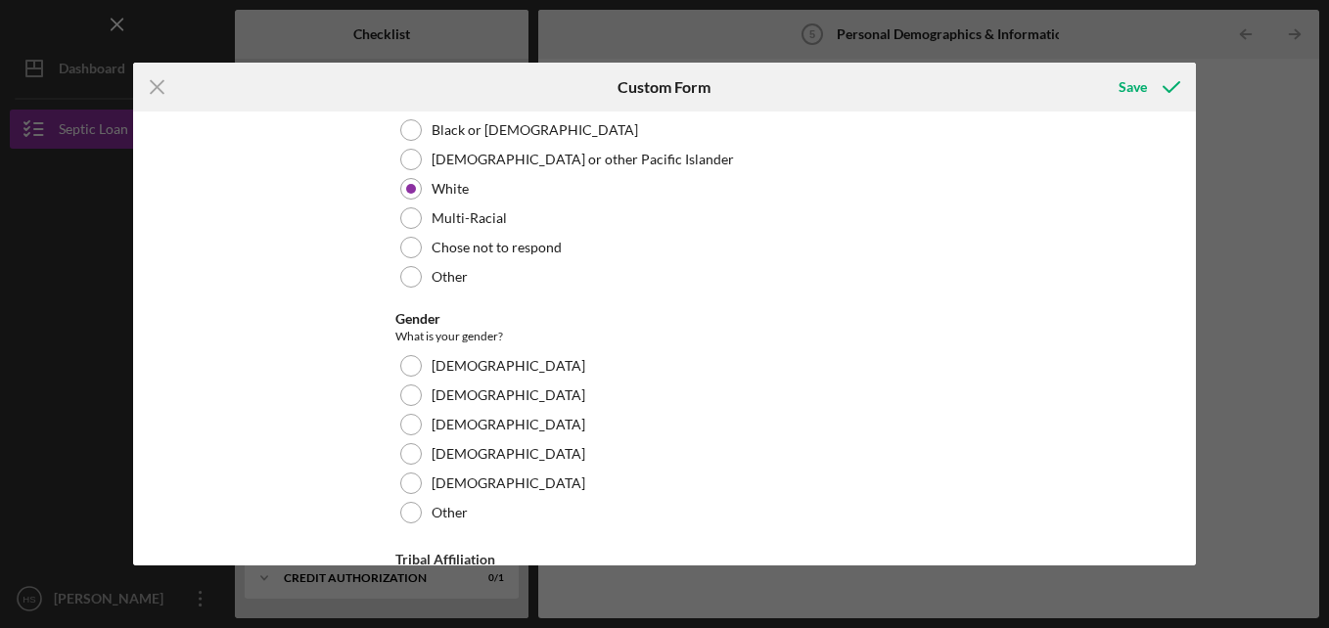
scroll to position [375, 0]
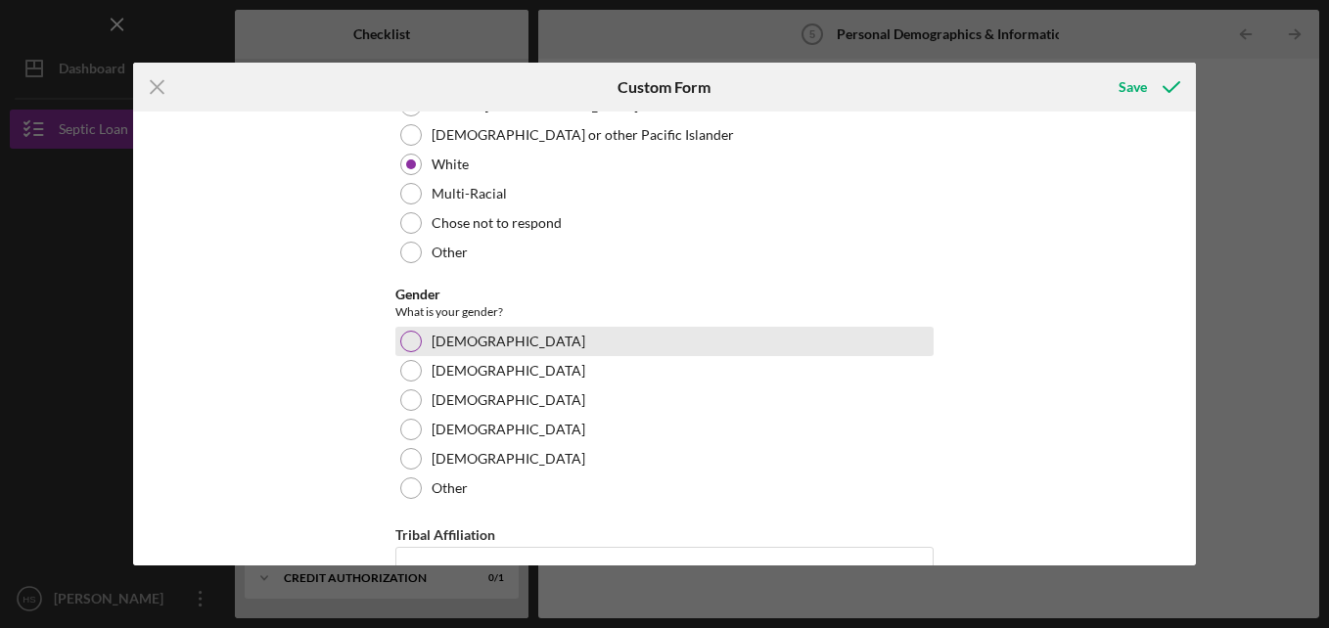
click at [407, 347] on div at bounding box center [411, 342] width 22 height 22
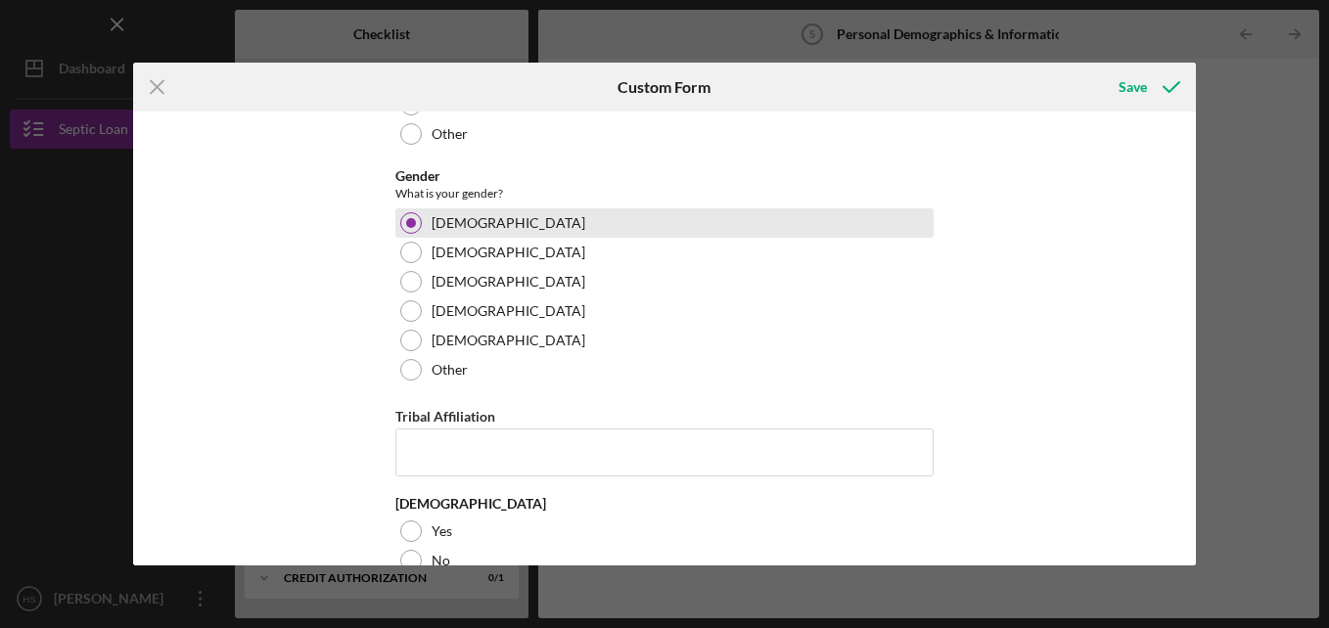
scroll to position [531, 0]
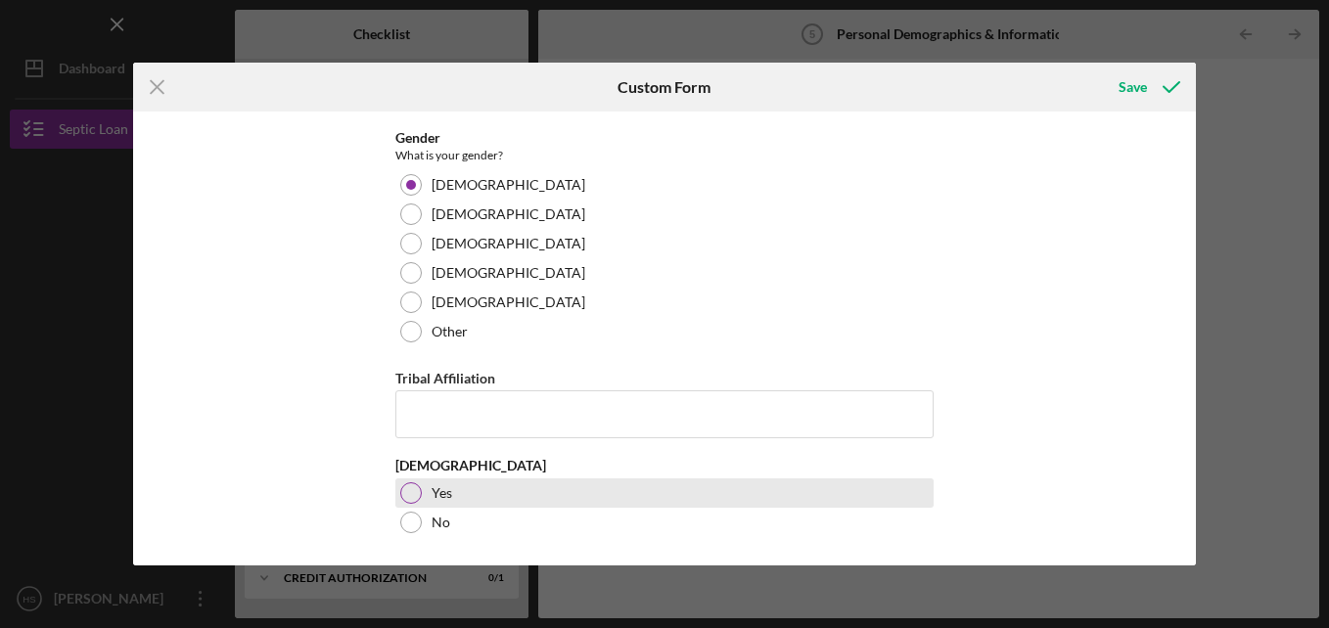
click at [409, 493] on div at bounding box center [411, 493] width 22 height 22
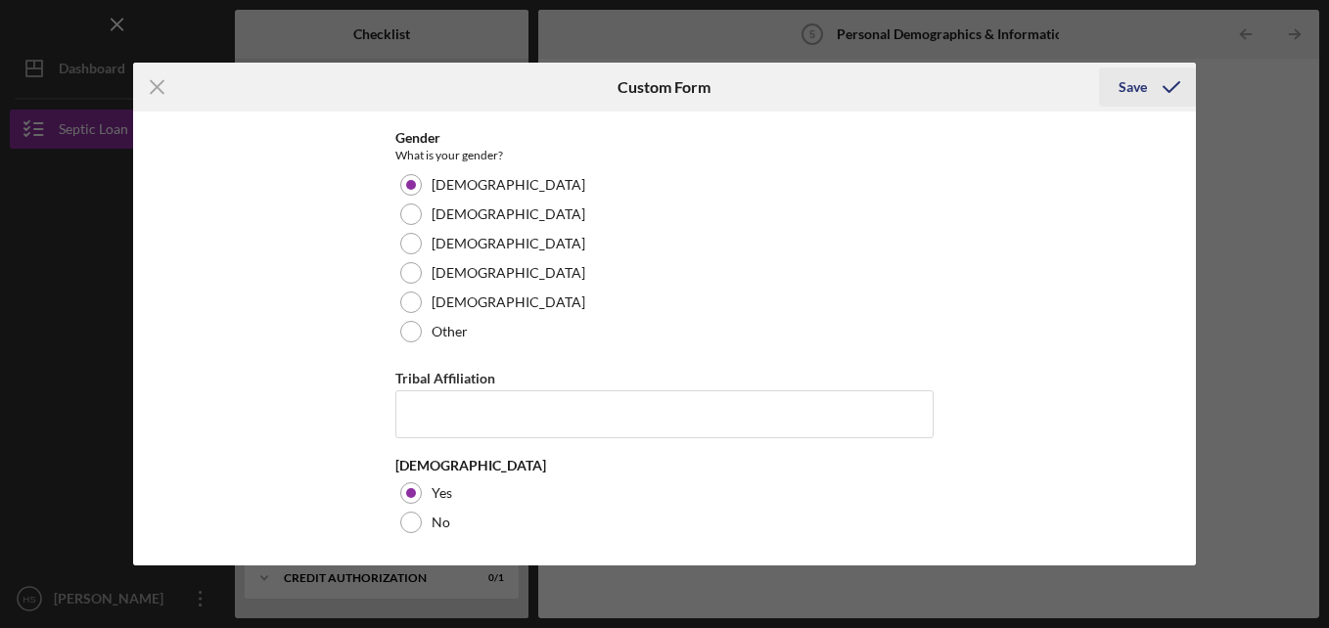
click at [1138, 99] on div "Save" at bounding box center [1132, 87] width 28 height 39
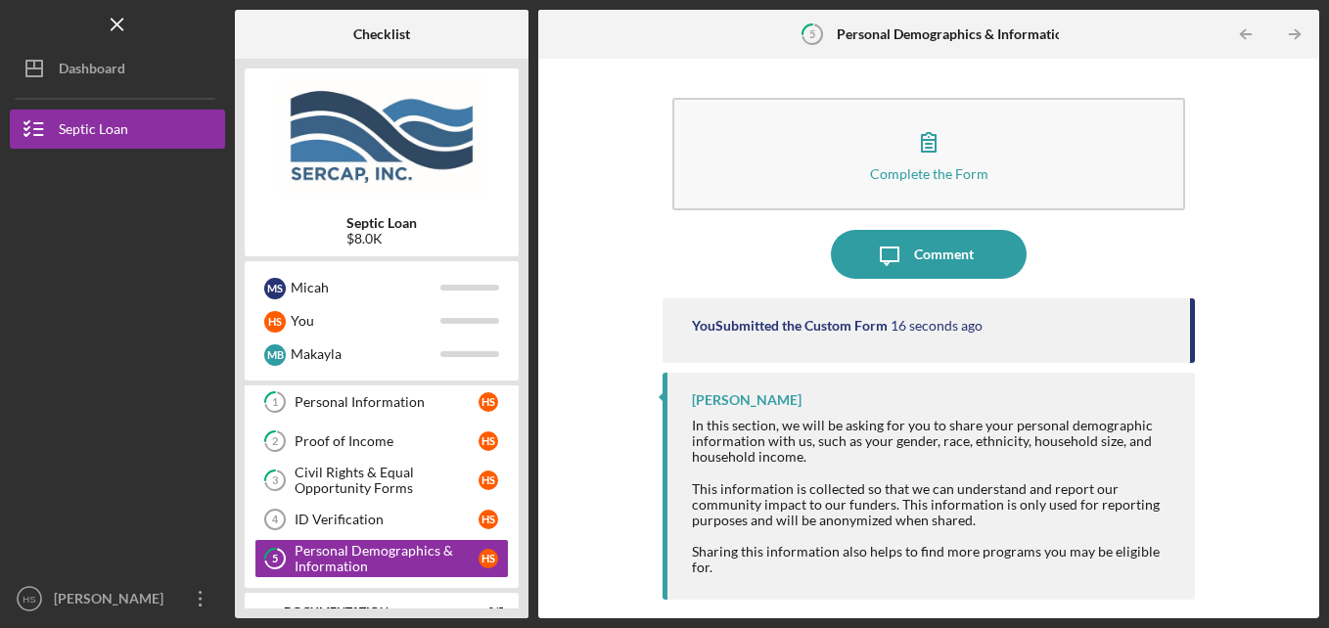
scroll to position [50, 0]
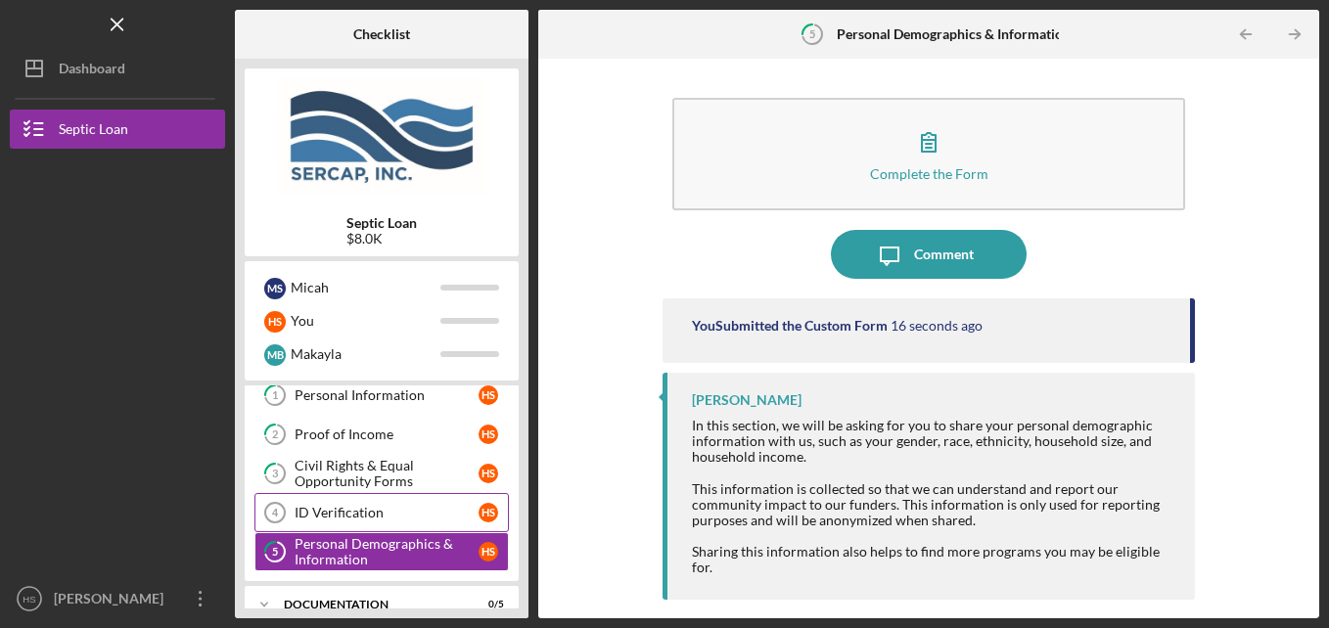
click at [392, 517] on div "ID Verification" at bounding box center [386, 513] width 184 height 16
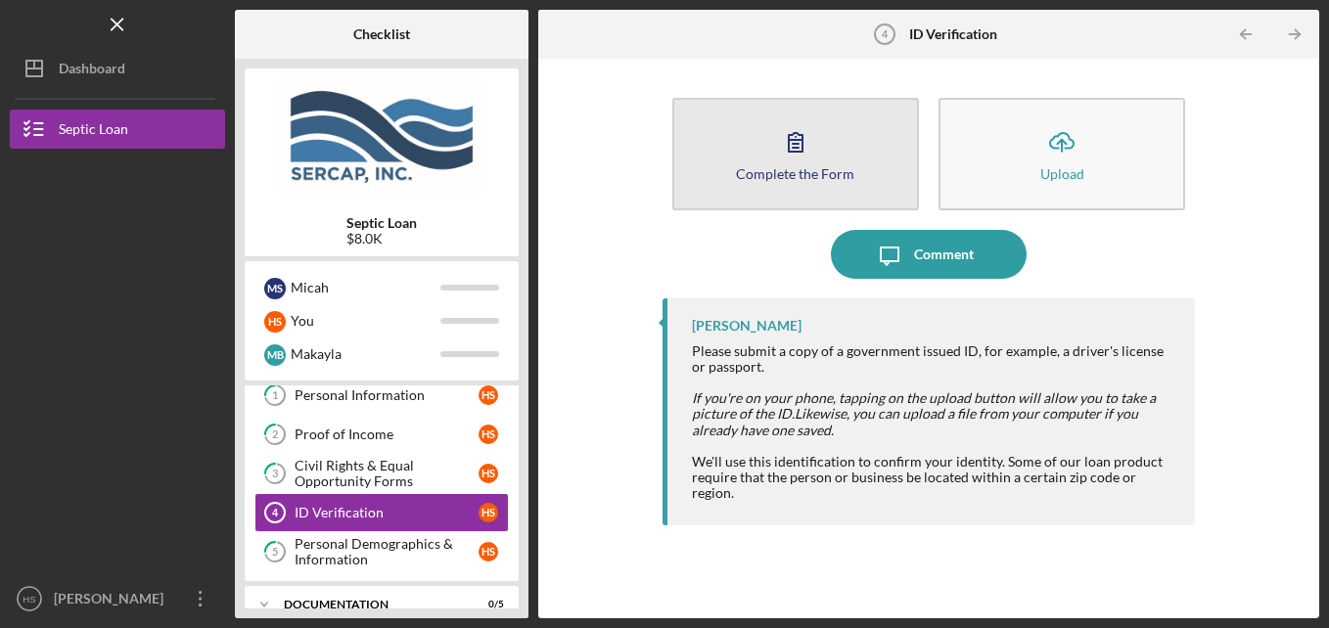
click at [782, 172] on div "Complete the Form" at bounding box center [795, 173] width 118 height 15
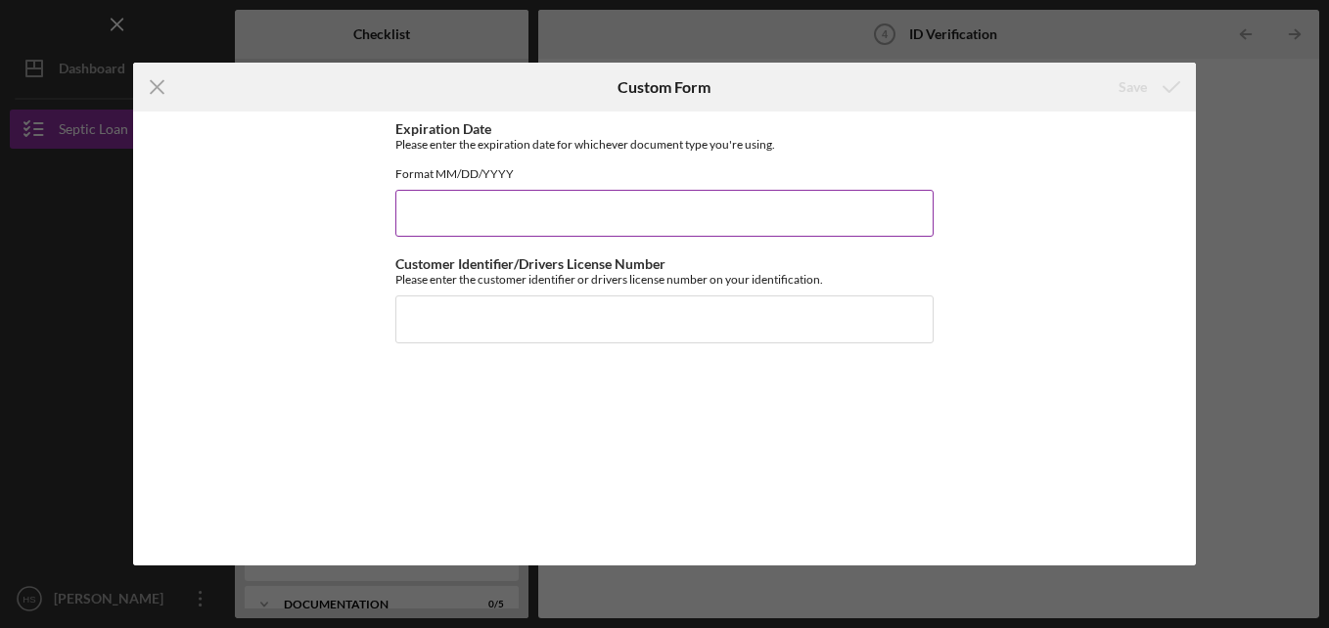
click at [687, 237] on input "Expiration Date" at bounding box center [664, 213] width 538 height 47
click at [157, 83] on icon "Icon/Menu Close" at bounding box center [157, 87] width 49 height 49
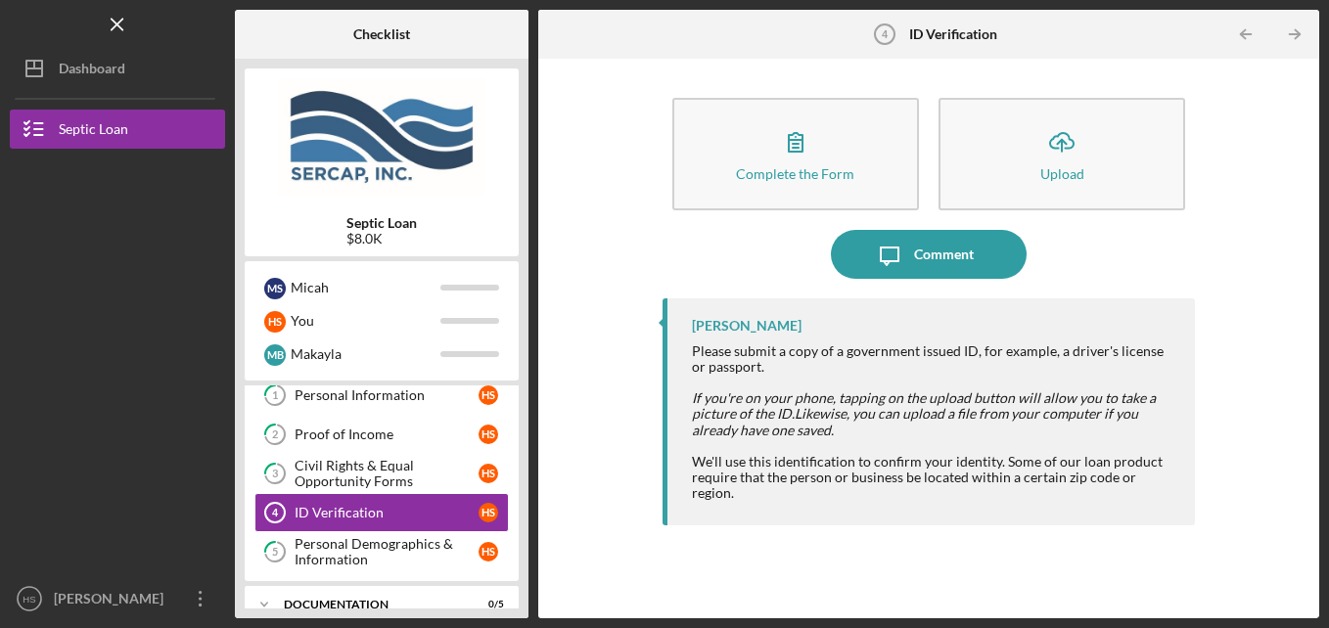
click at [651, 522] on div "Complete the Form Form Icon/Upload Upload Icon/Message Comment [PERSON_NAME] Pl…" at bounding box center [928, 338] width 761 height 540
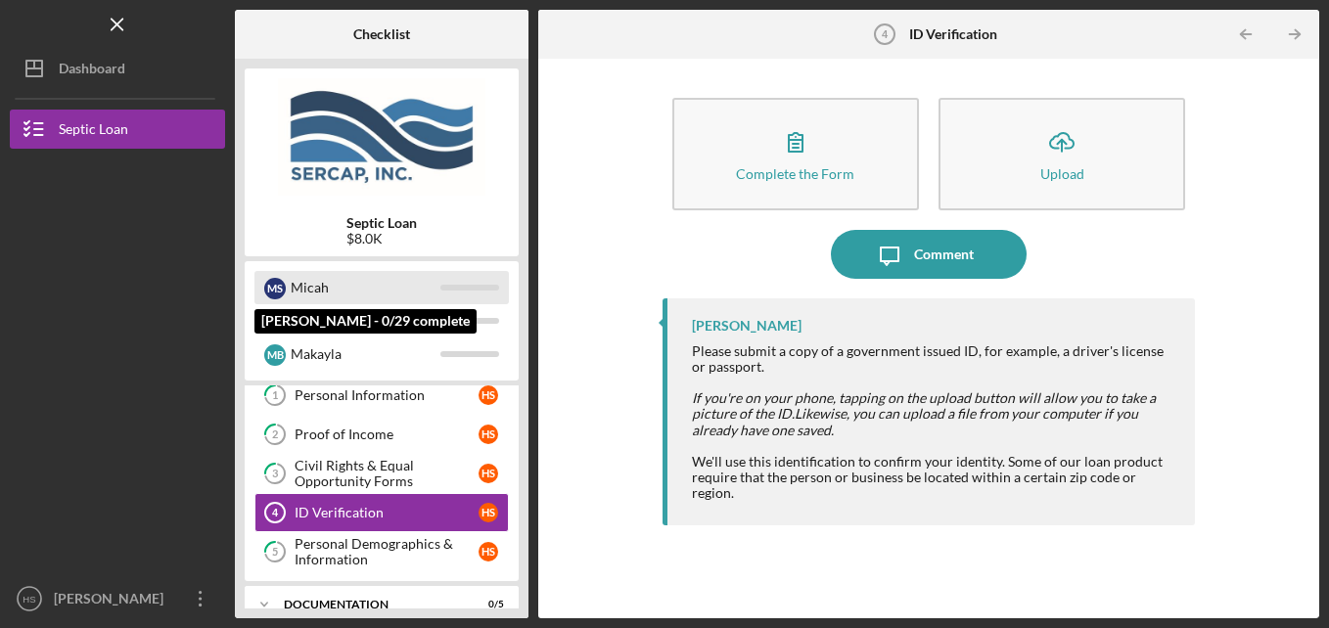
click at [286, 292] on div "M S [PERSON_NAME]" at bounding box center [381, 287] width 254 height 33
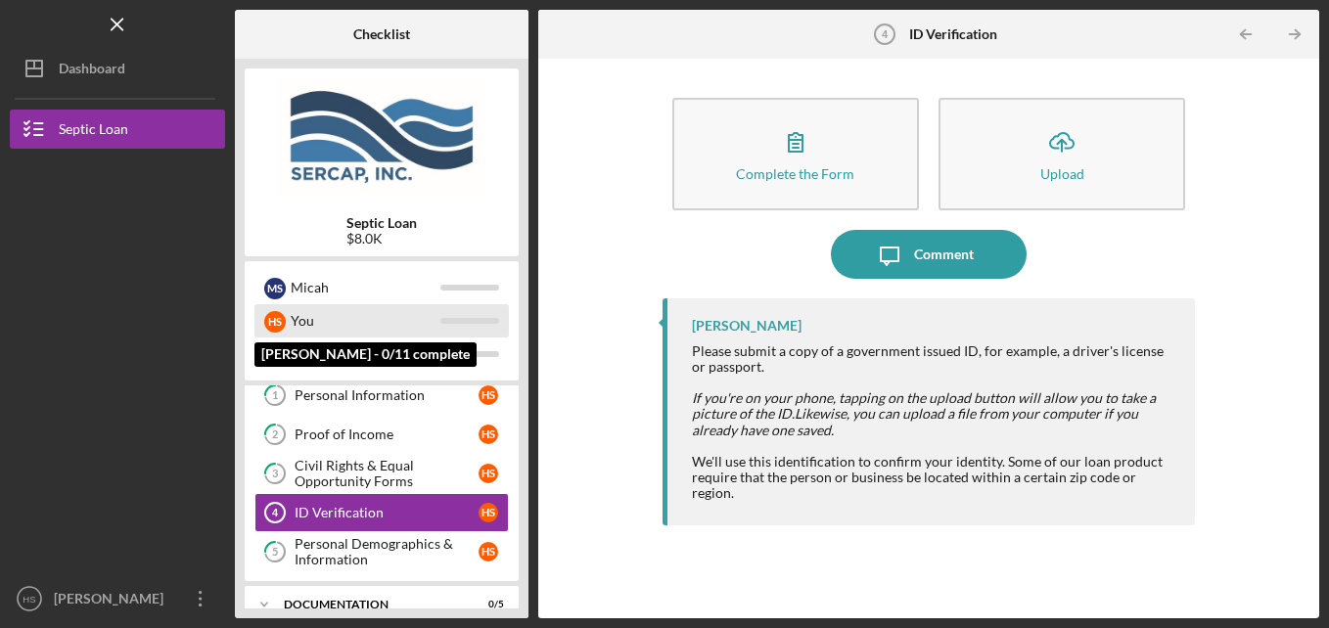
click at [294, 326] on div "You" at bounding box center [366, 320] width 150 height 33
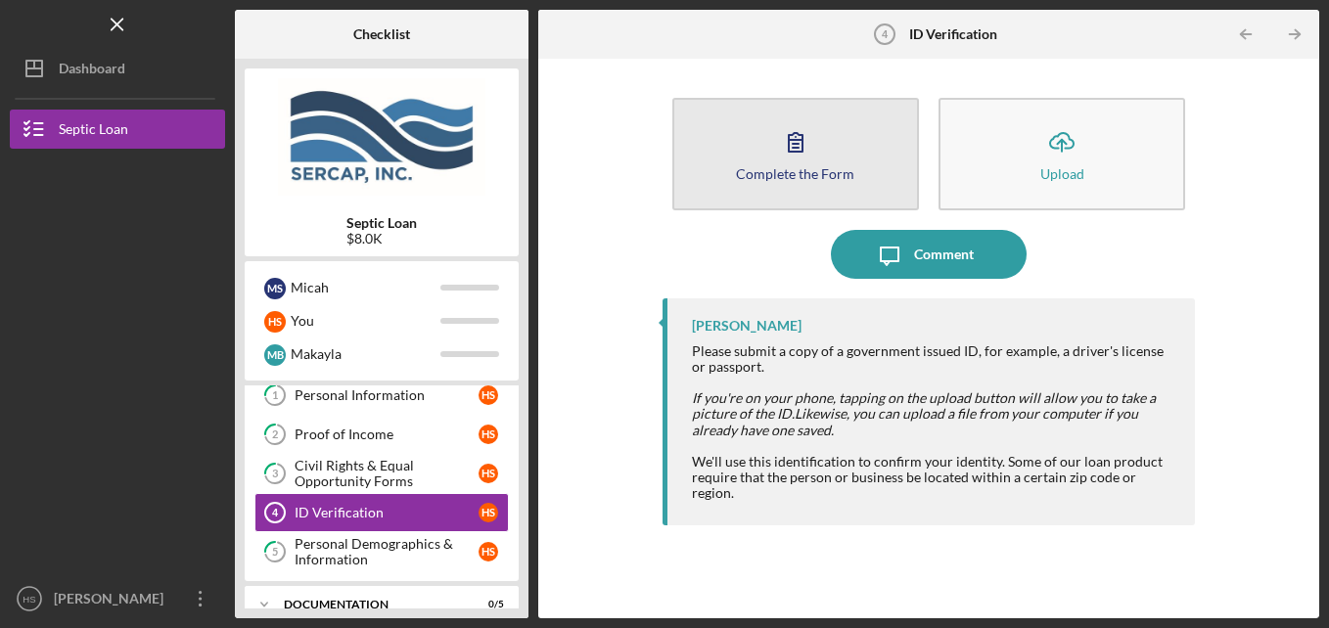
click at [845, 158] on button "Complete the Form Form" at bounding box center [795, 154] width 247 height 113
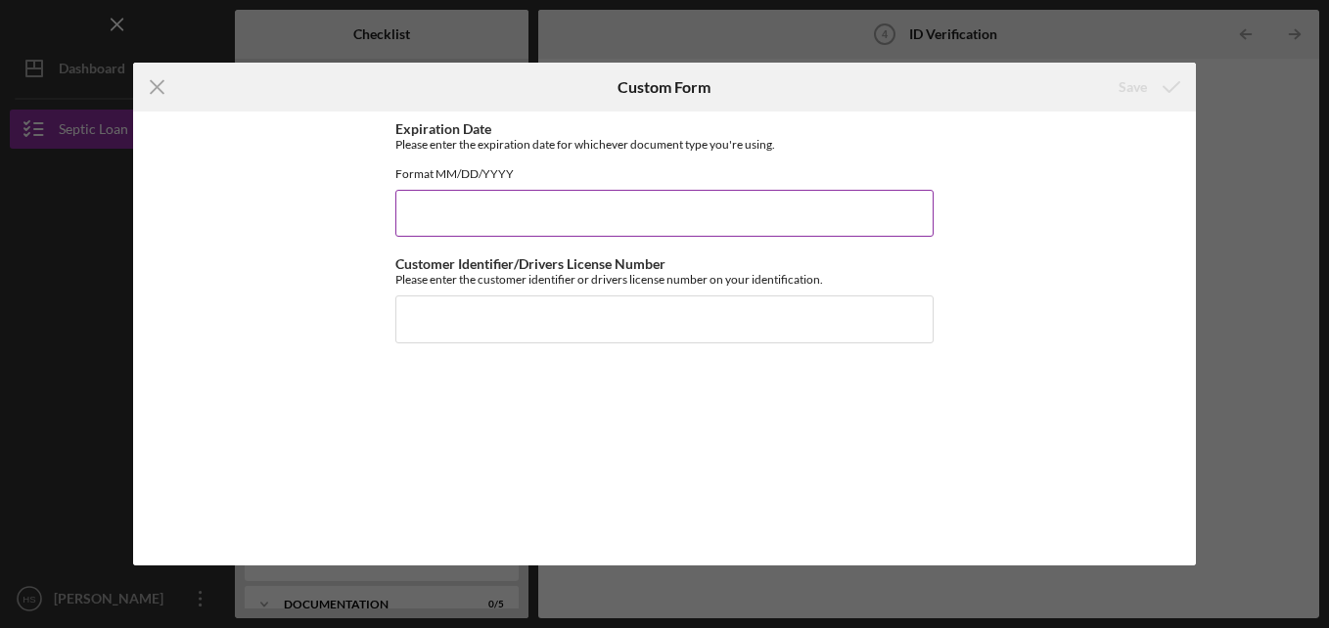
click at [733, 214] on input "Expiration Date" at bounding box center [664, 213] width 538 height 47
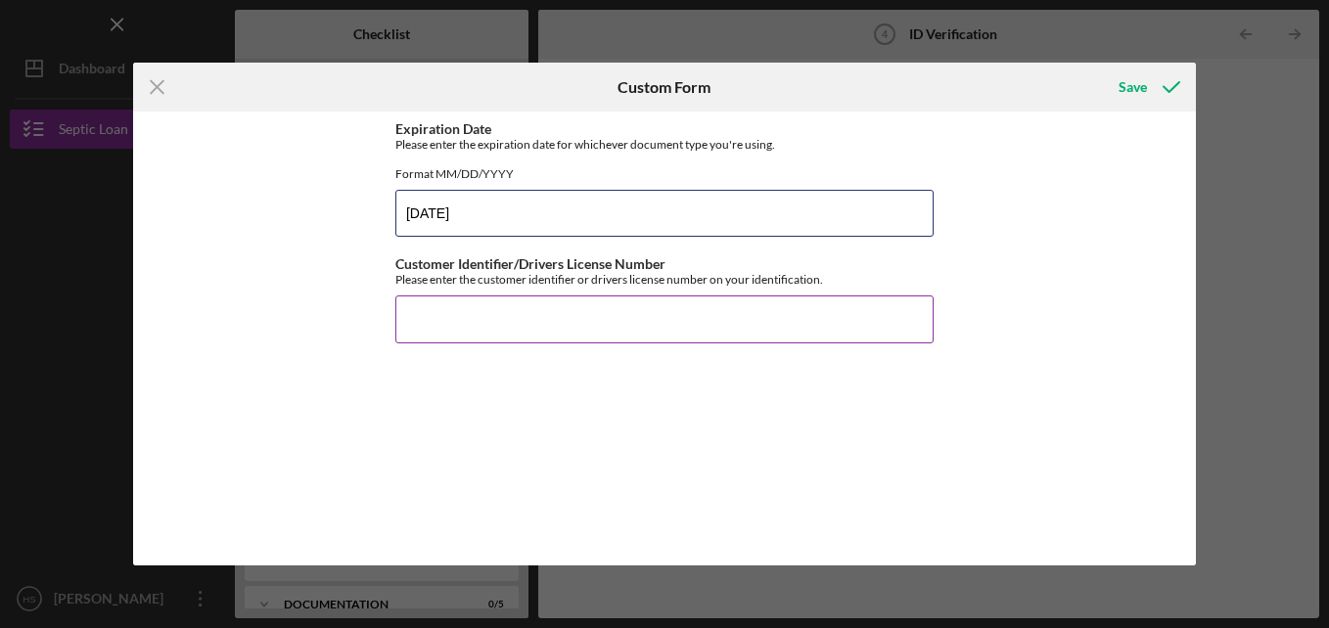
type input "[DATE]"
click at [630, 337] on input "Customer Identifier/Drivers License Number" at bounding box center [664, 318] width 538 height 47
type input "24968514"
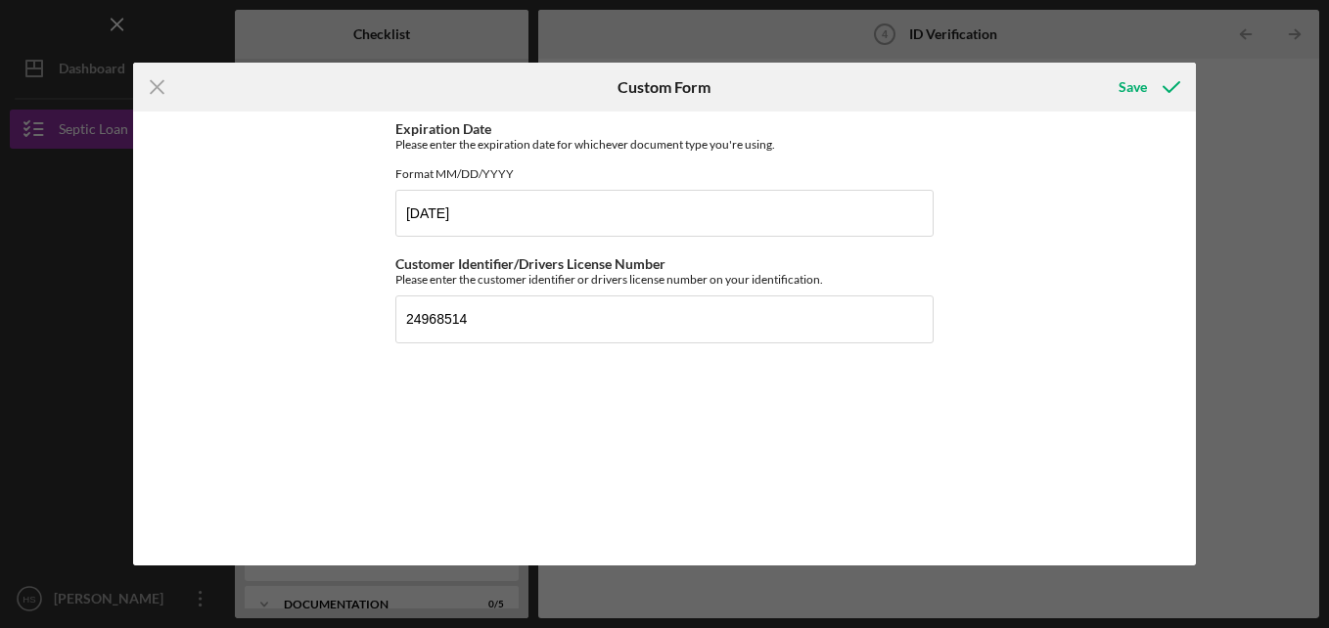
click at [587, 442] on div "Expiration Date Please enter the expiration date for whichever document type yo…" at bounding box center [664, 338] width 538 height 434
click at [1133, 86] on div "Save" at bounding box center [1132, 87] width 28 height 39
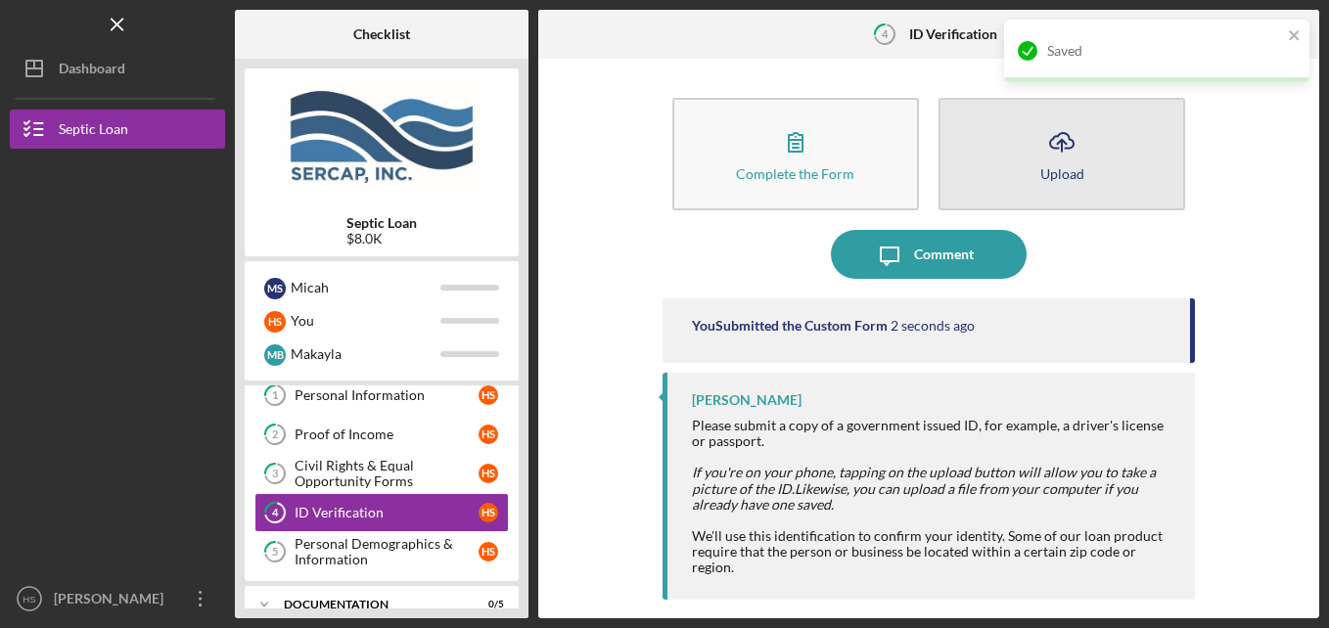
click at [1053, 172] on div "Upload" at bounding box center [1062, 173] width 44 height 15
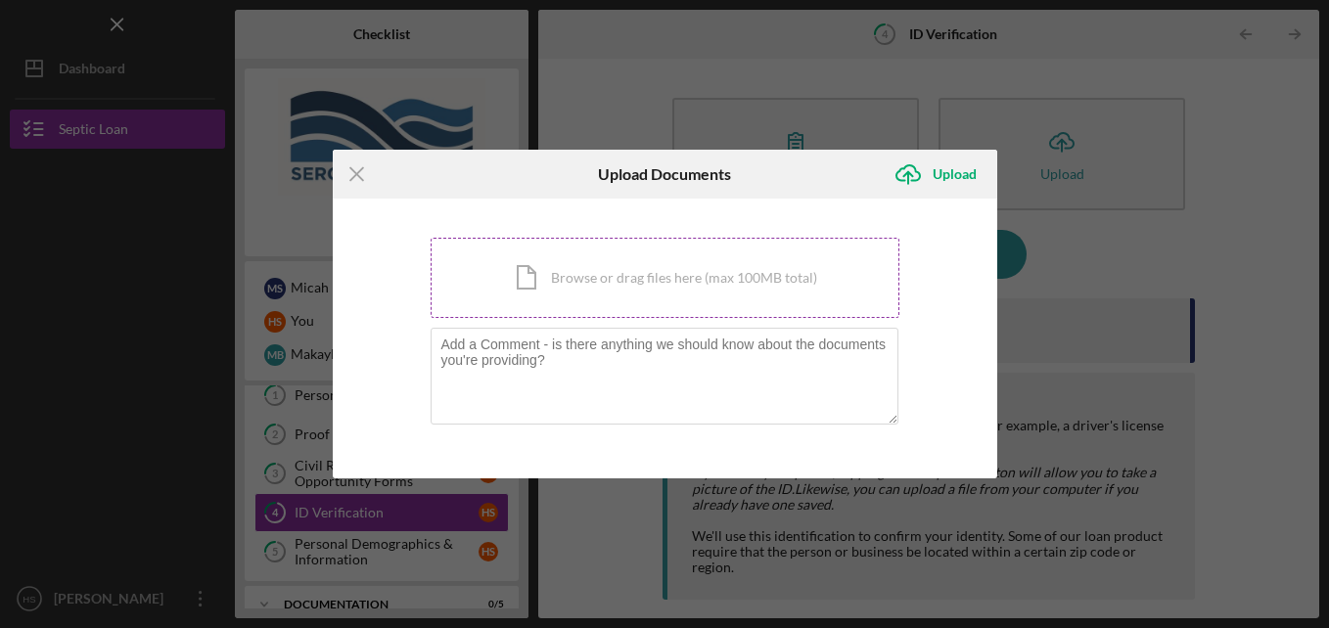
click at [720, 278] on div "Icon/Document Browse or drag files here (max 100MB total) Tap to choose files o…" at bounding box center [664, 278] width 469 height 80
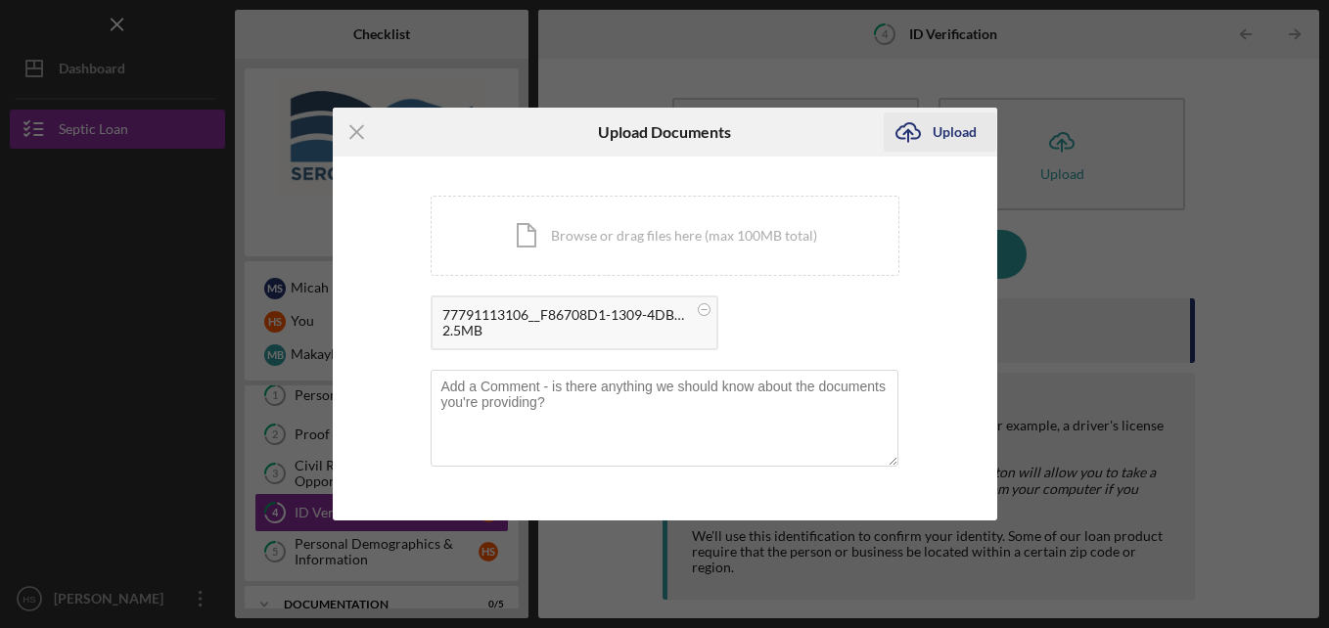
click at [956, 143] on div "Upload" at bounding box center [954, 132] width 44 height 39
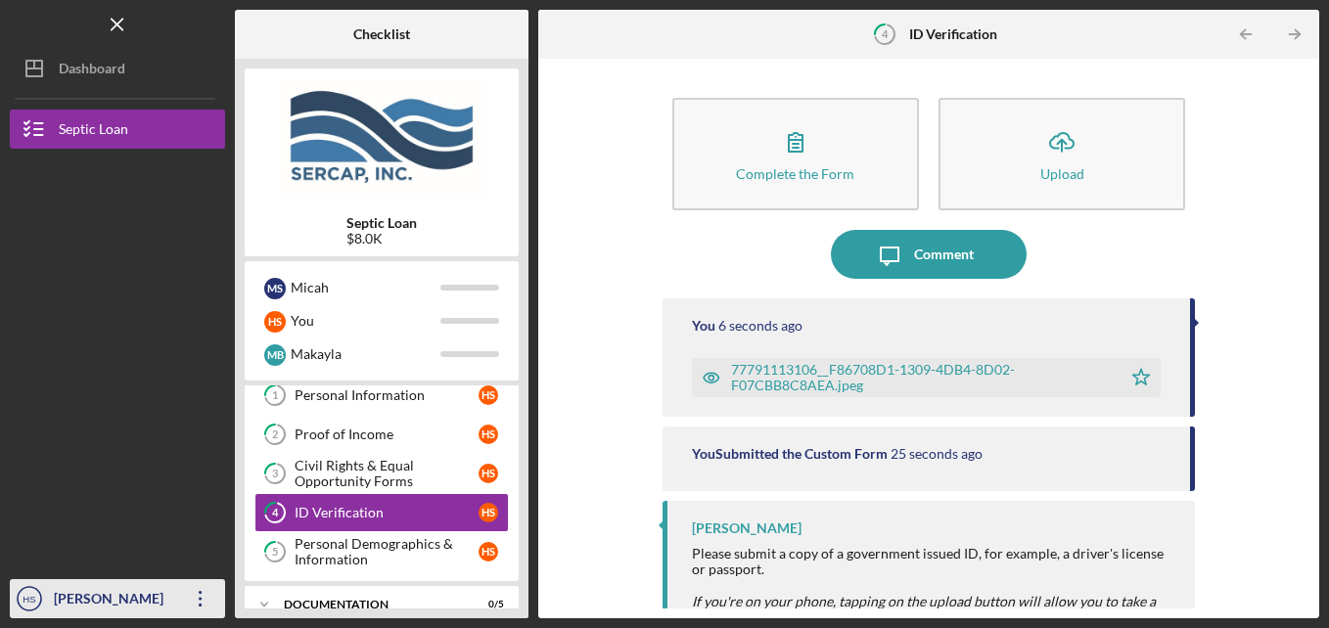
click at [201, 597] on icon "Icon/Overflow" at bounding box center [200, 598] width 49 height 49
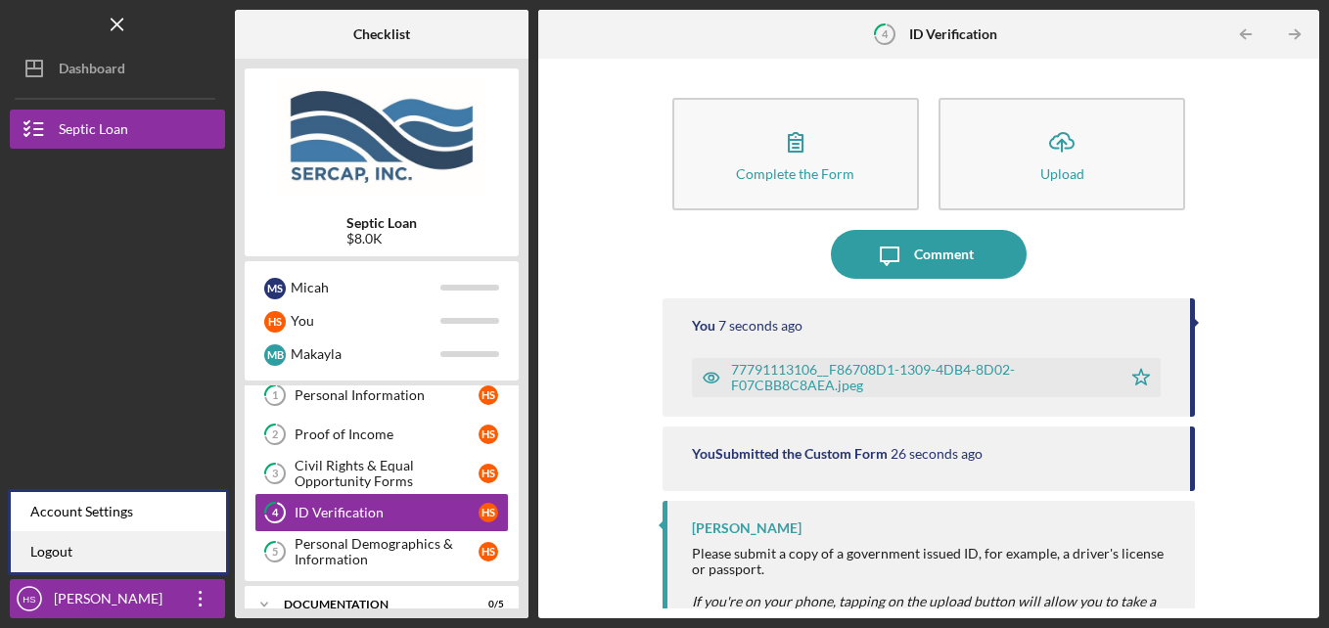
click at [147, 550] on link "Logout" at bounding box center [118, 552] width 215 height 40
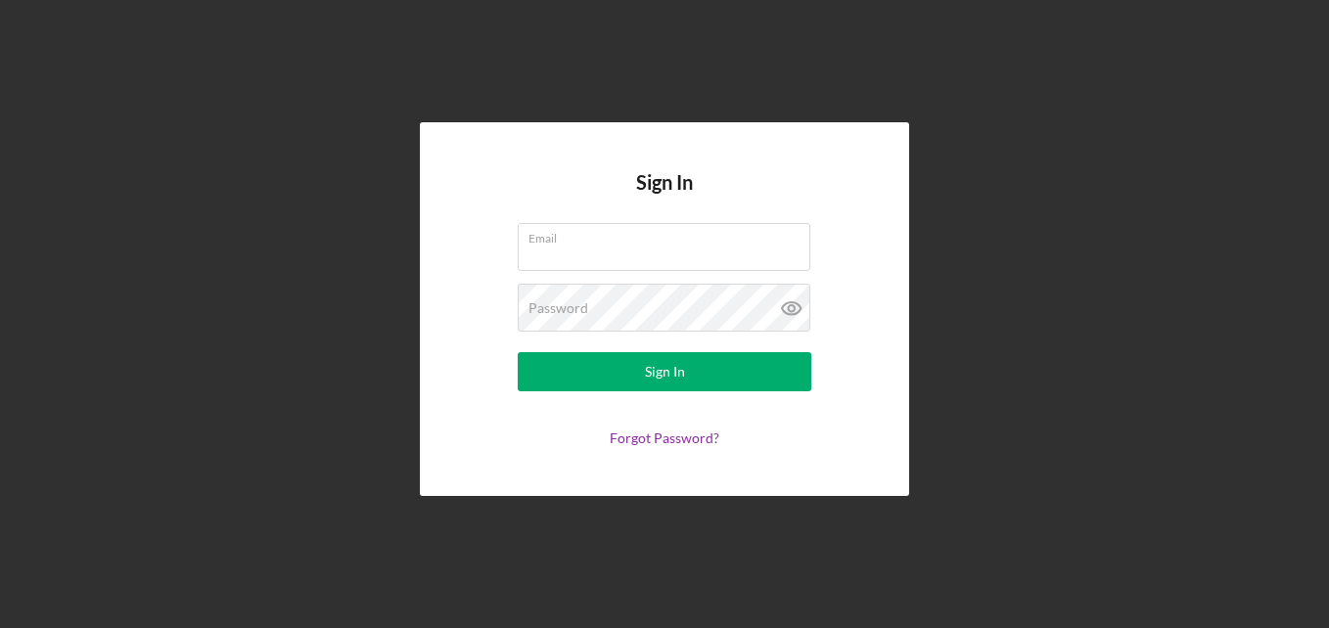
type input "[EMAIL_ADDRESS][DOMAIN_NAME]"
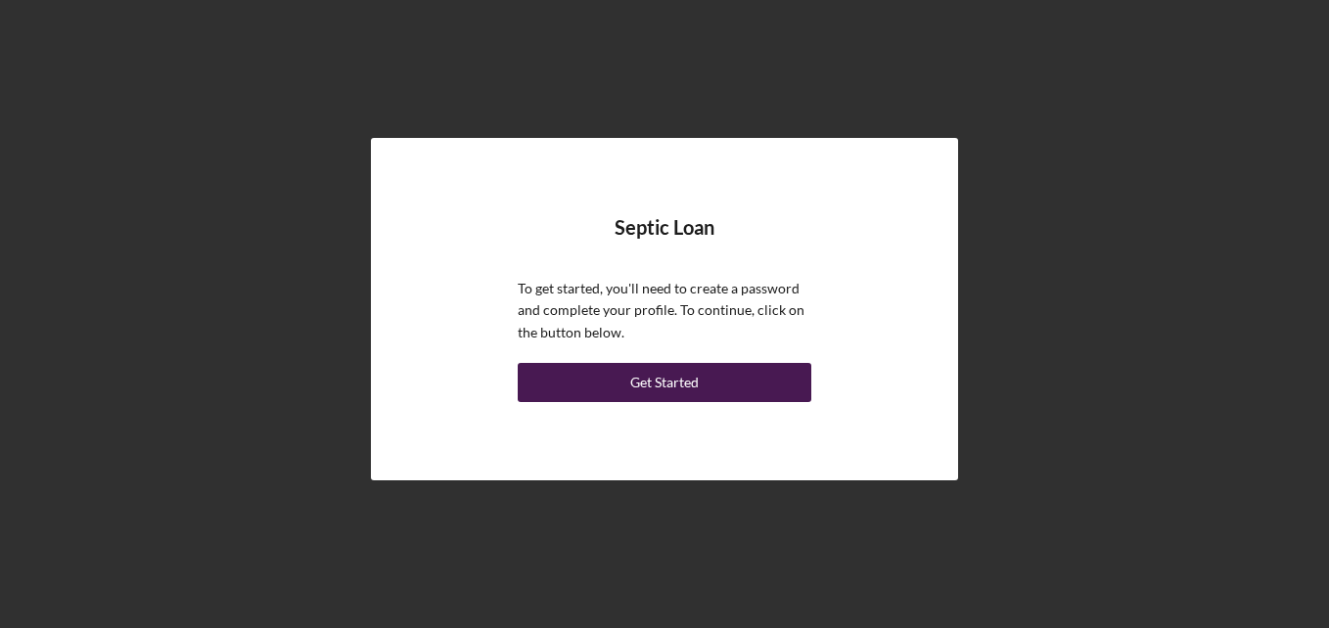
click at [704, 375] on button "Get Started" at bounding box center [665, 382] width 294 height 39
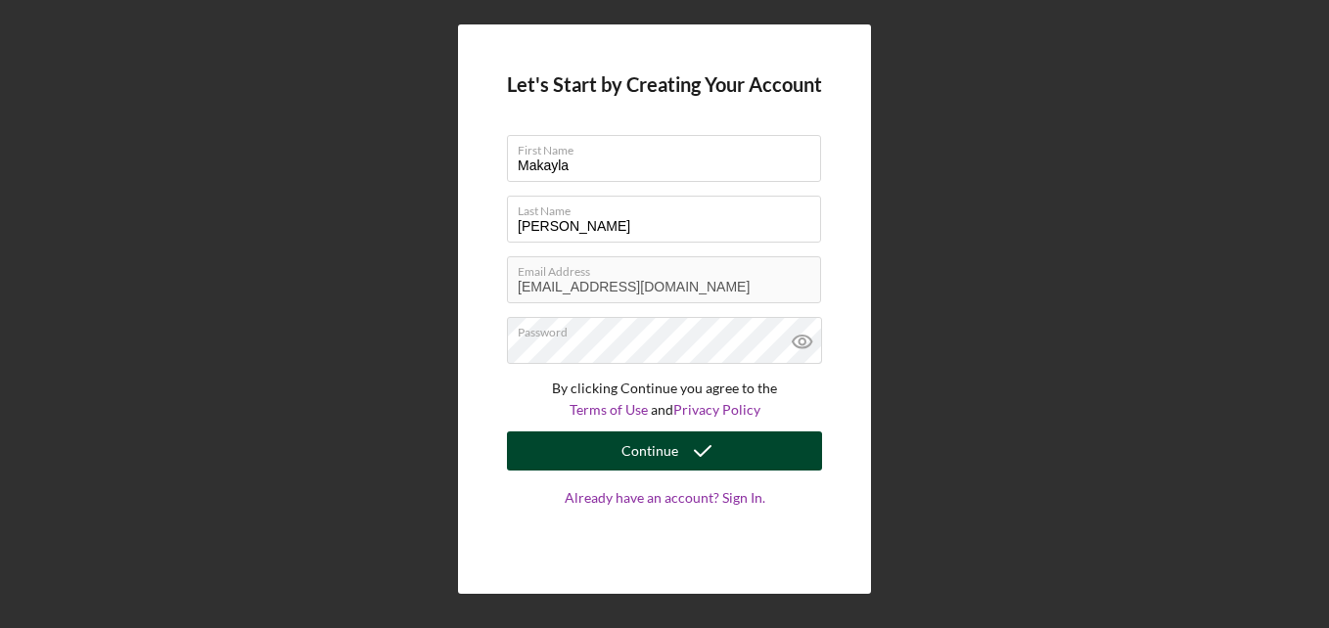
click at [526, 453] on button "Continue" at bounding box center [664, 450] width 315 height 39
